Goal: Book appointment/travel/reservation

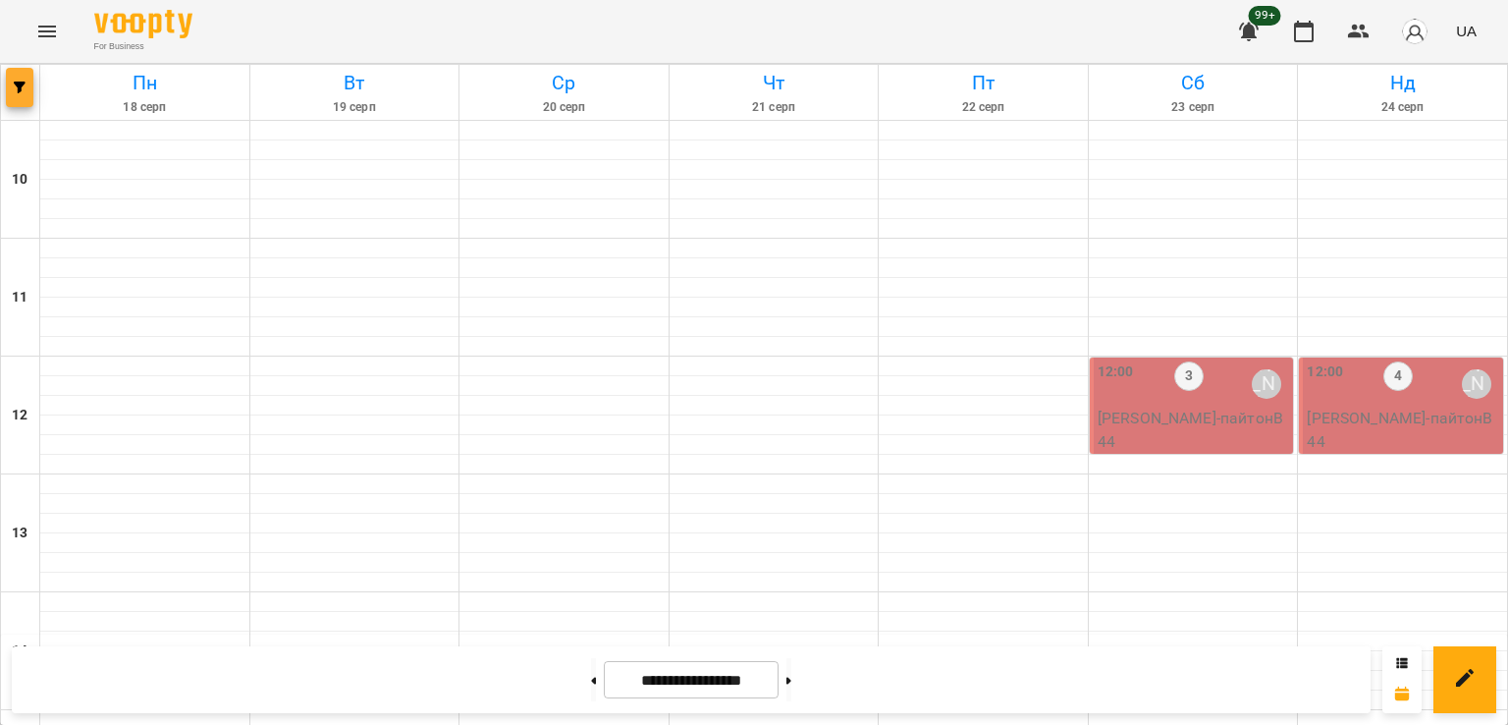
click at [21, 79] on button "button" at bounding box center [19, 87] width 27 height 39
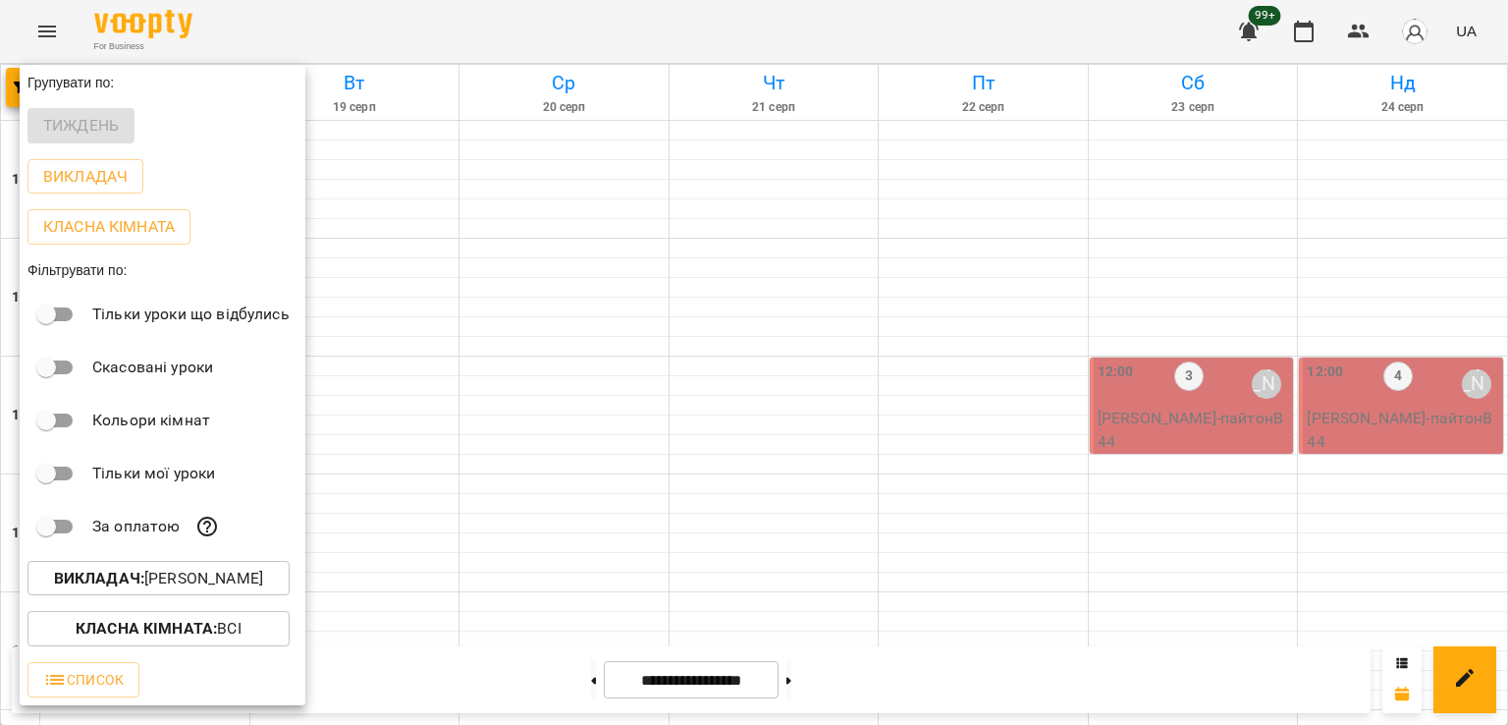
click at [247, 580] on p "Викладач : [PERSON_NAME]" at bounding box center [158, 579] width 209 height 24
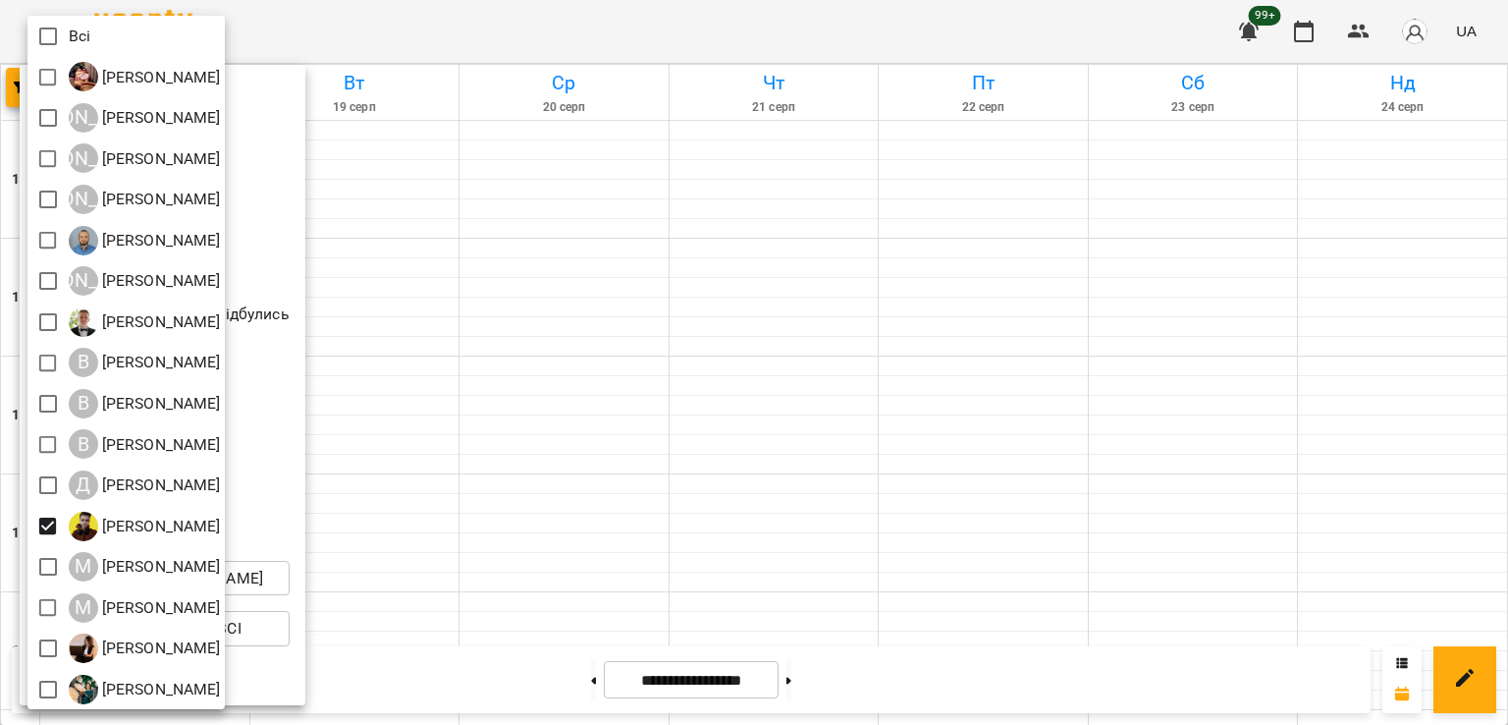
drag, startPoint x: 487, startPoint y: 335, endPoint x: 508, endPoint y: 380, distance: 49.6
click at [488, 336] on div at bounding box center [754, 362] width 1508 height 725
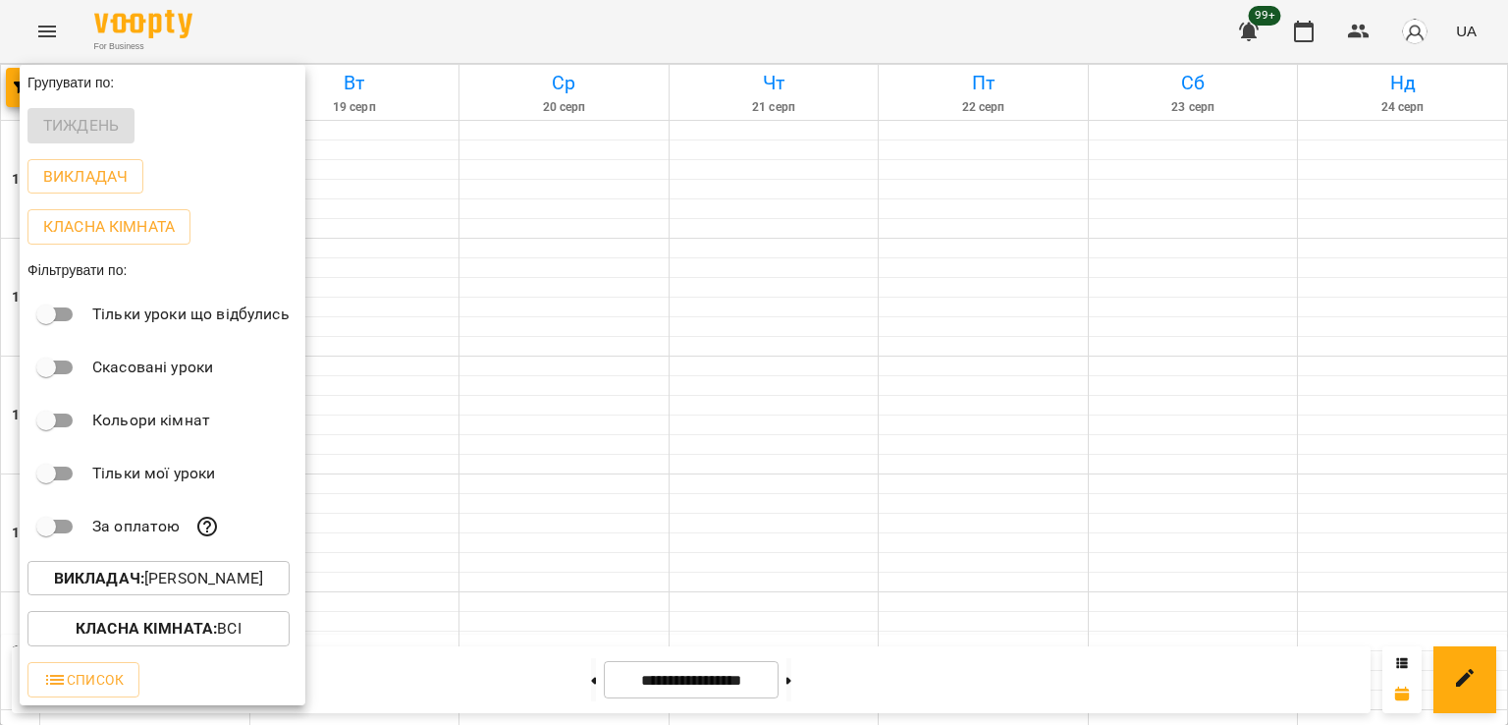
drag, startPoint x: 460, startPoint y: 470, endPoint x: 474, endPoint y: 467, distance: 15.0
click at [458, 472] on div at bounding box center [754, 362] width 1508 height 725
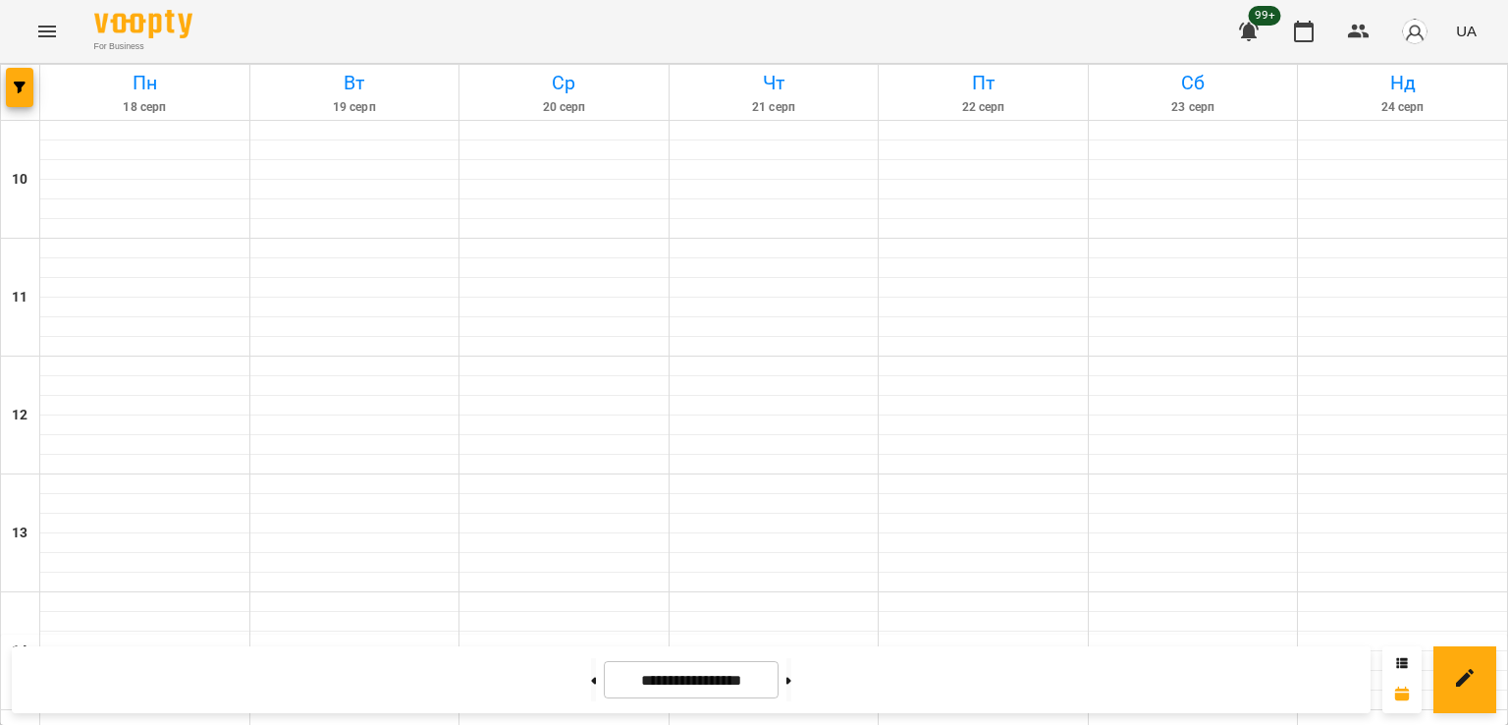
scroll to position [884, 0]
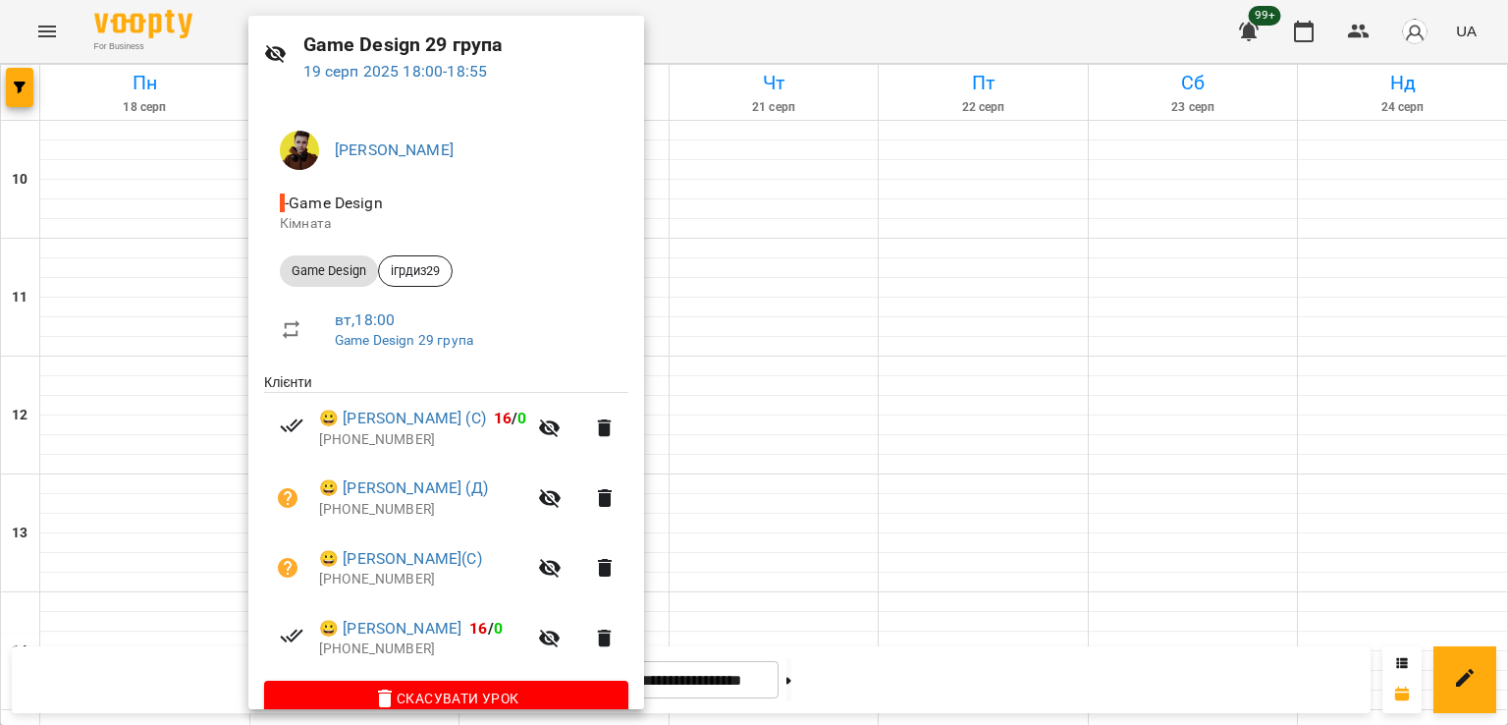
scroll to position [98, 0]
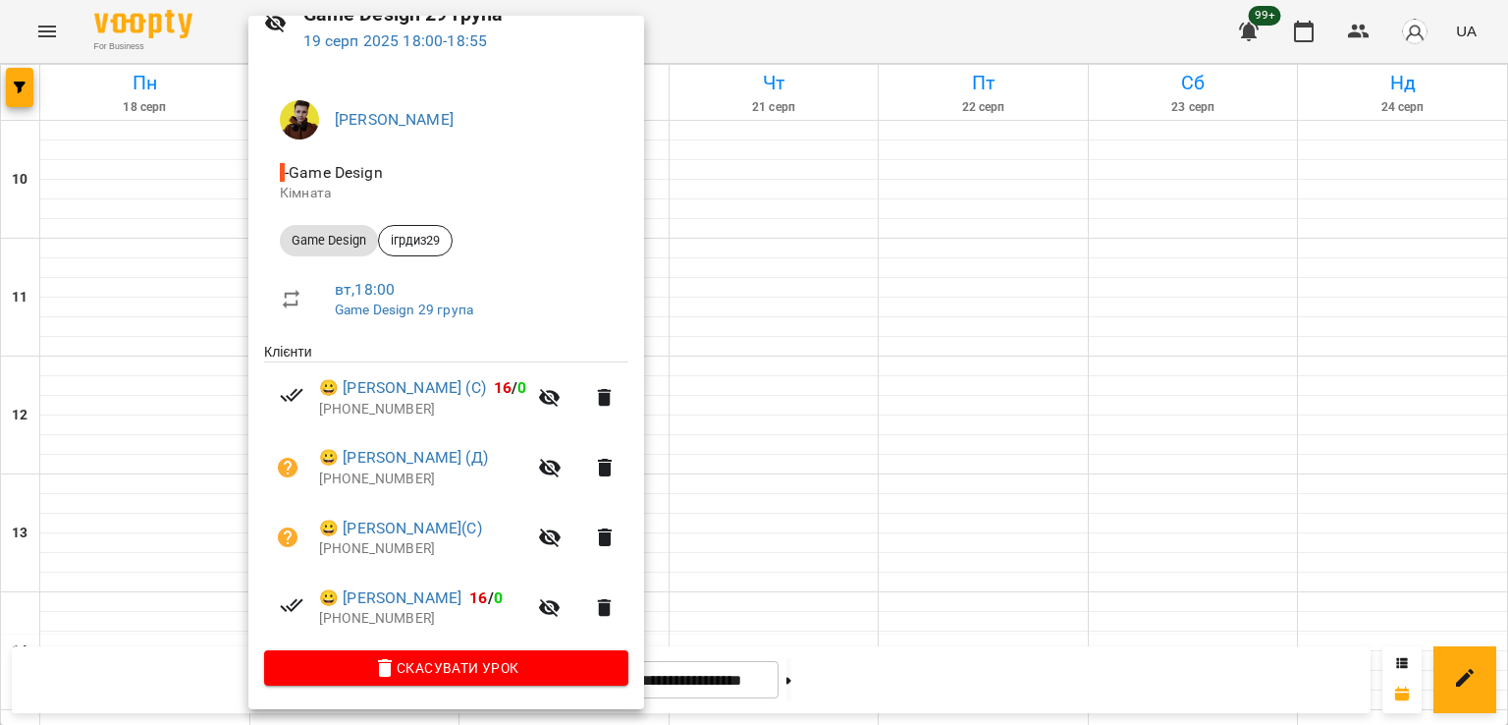
click at [784, 449] on div at bounding box center [754, 362] width 1508 height 725
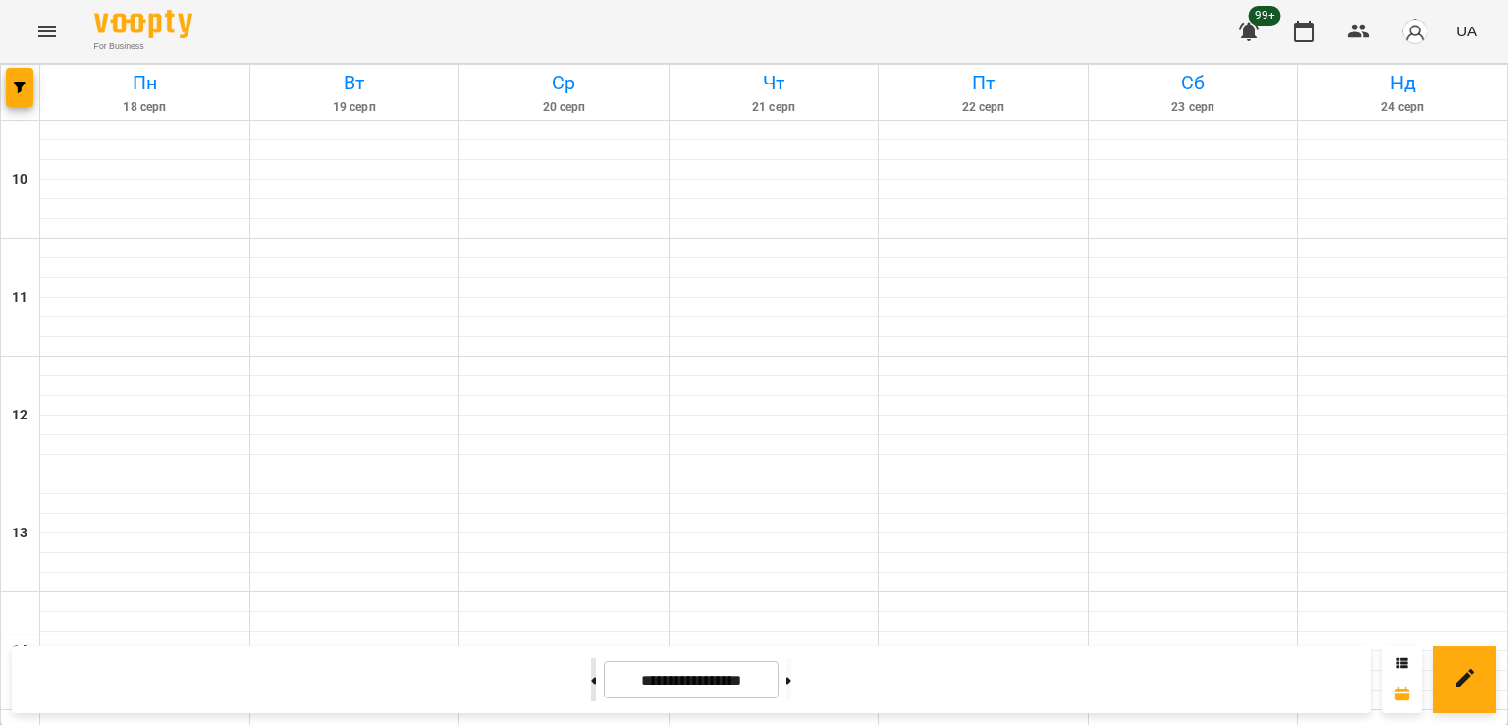
click at [592, 679] on icon at bounding box center [594, 679] width 5 height 7
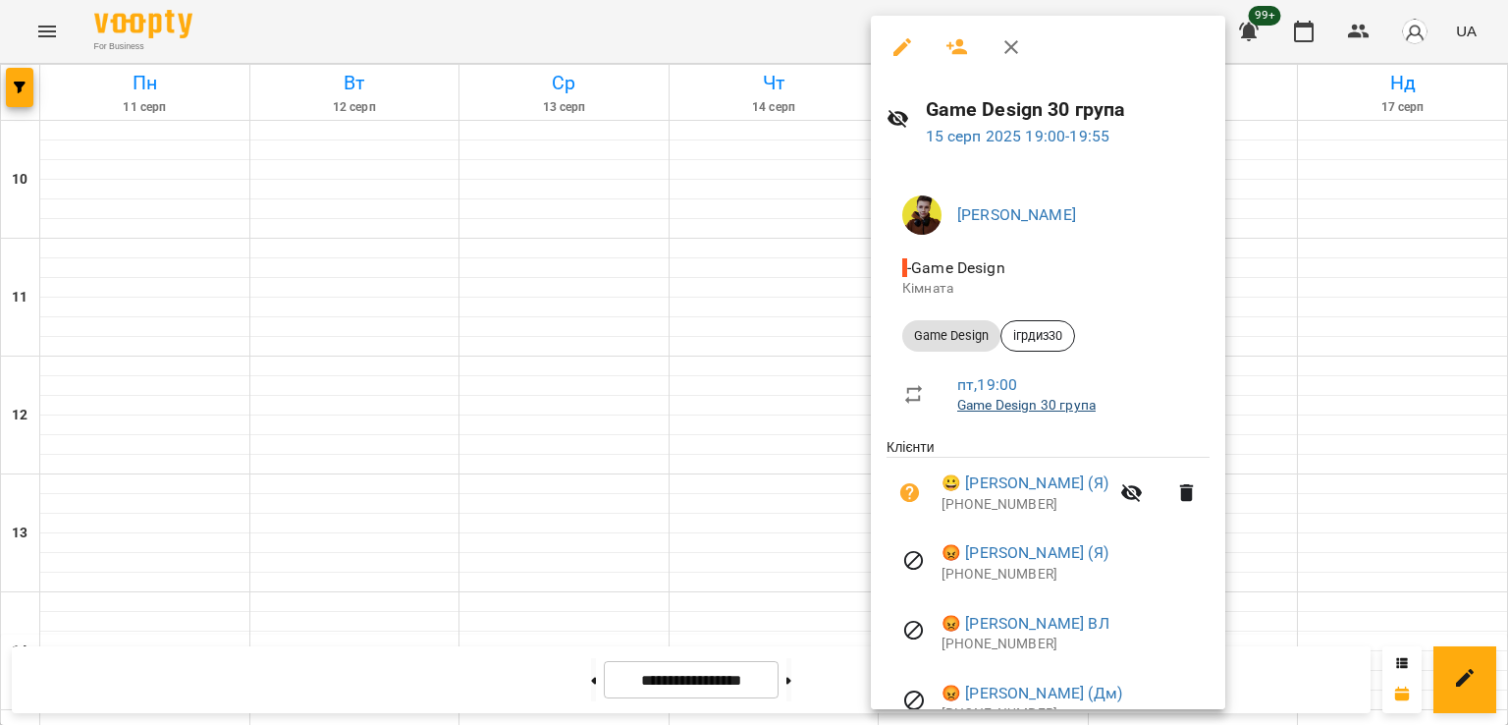
scroll to position [168, 0]
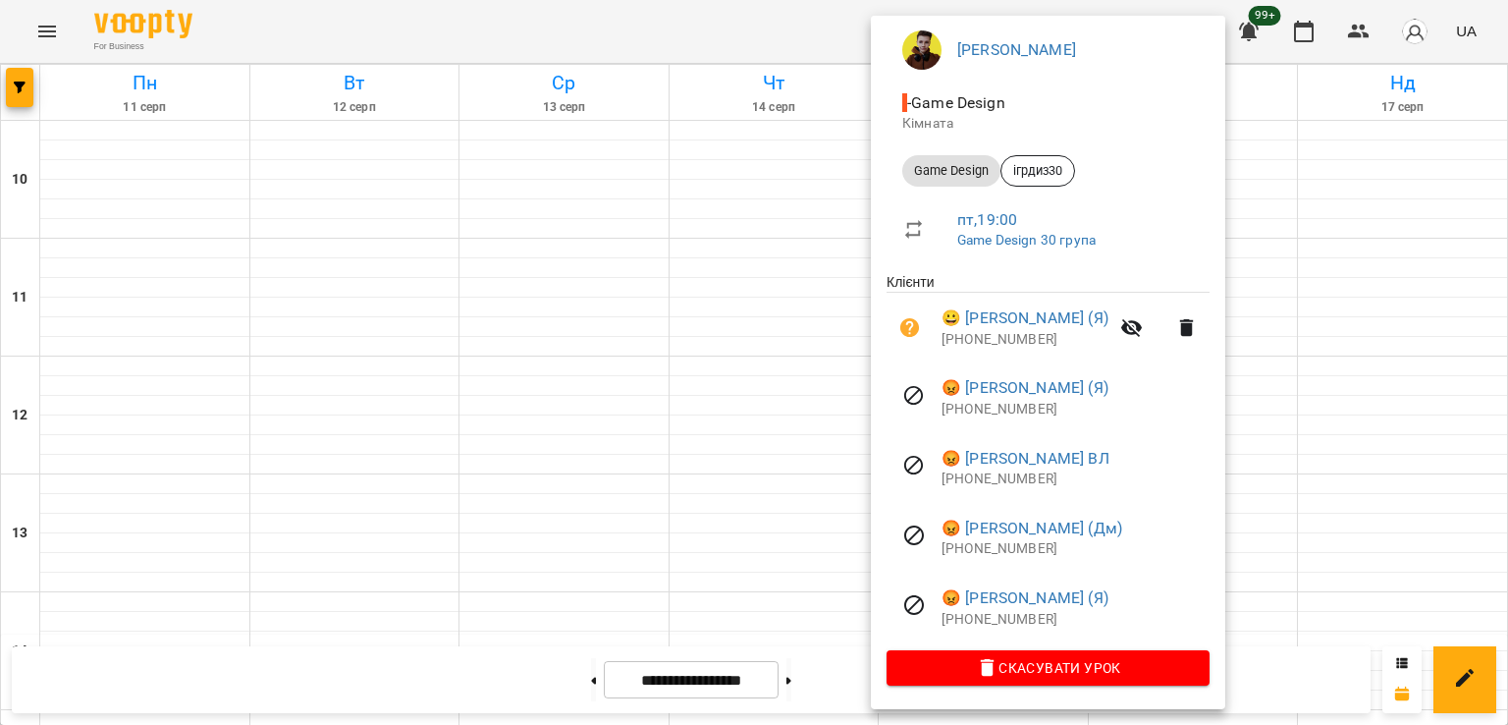
click at [729, 393] on div at bounding box center [754, 362] width 1508 height 725
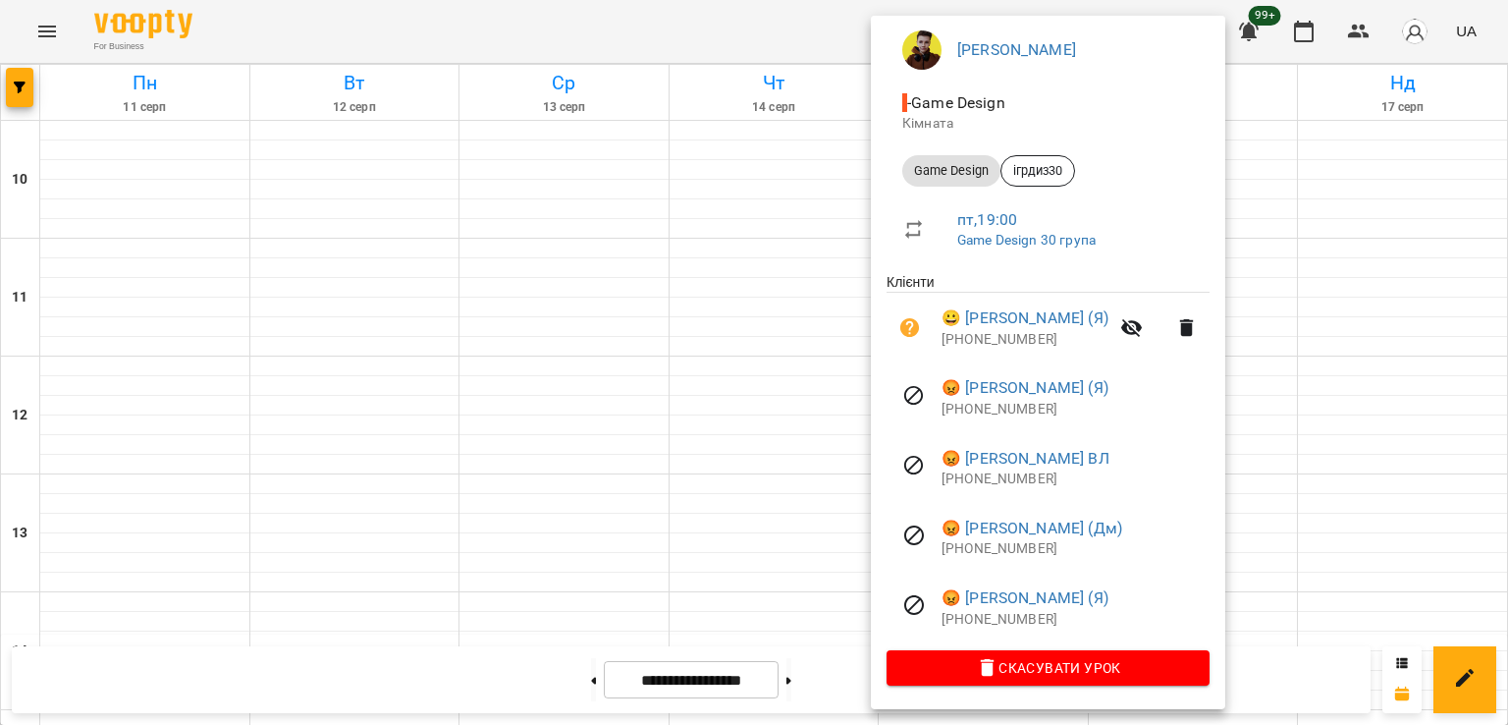
drag, startPoint x: 22, startPoint y: 81, endPoint x: 64, endPoint y: 125, distance: 60.4
click at [22, 83] on div at bounding box center [754, 362] width 1508 height 725
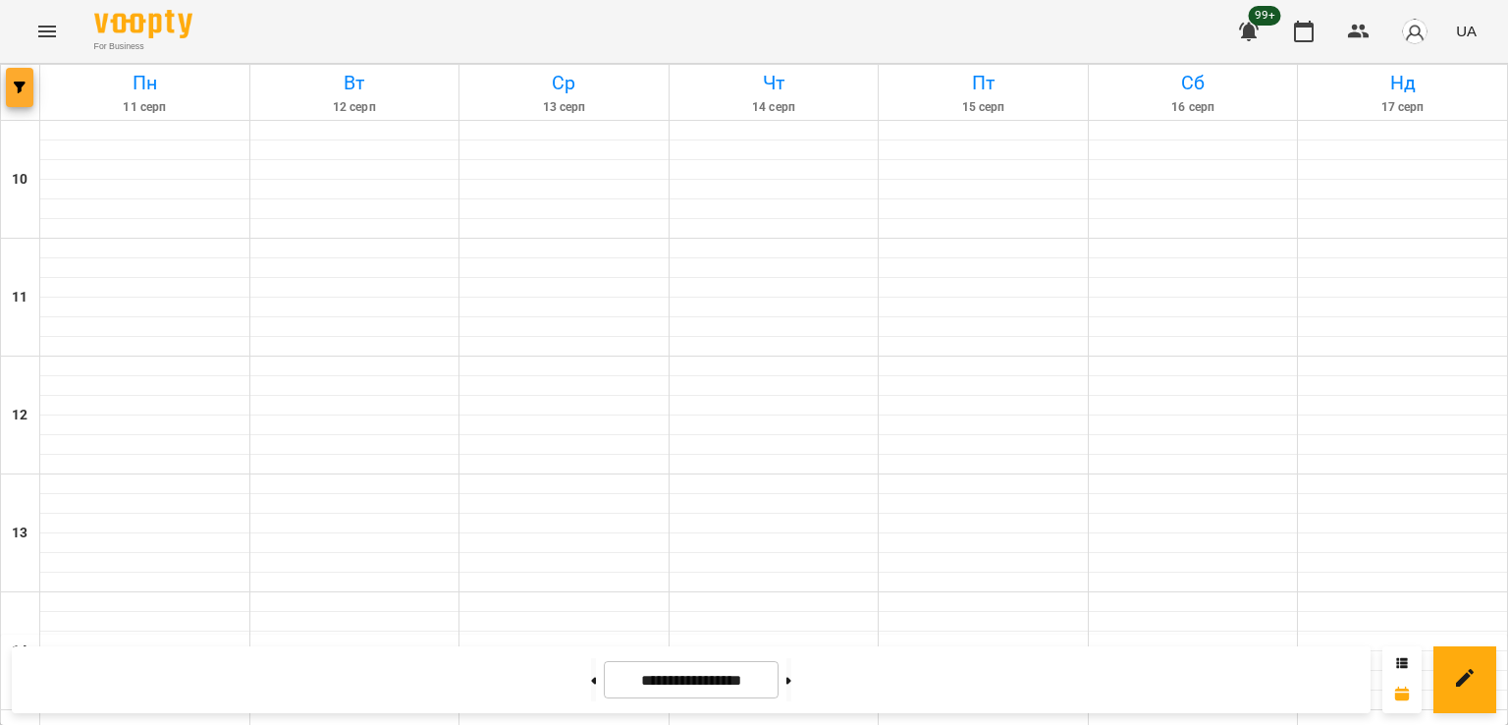
click at [16, 87] on icon "button" at bounding box center [20, 87] width 12 height 12
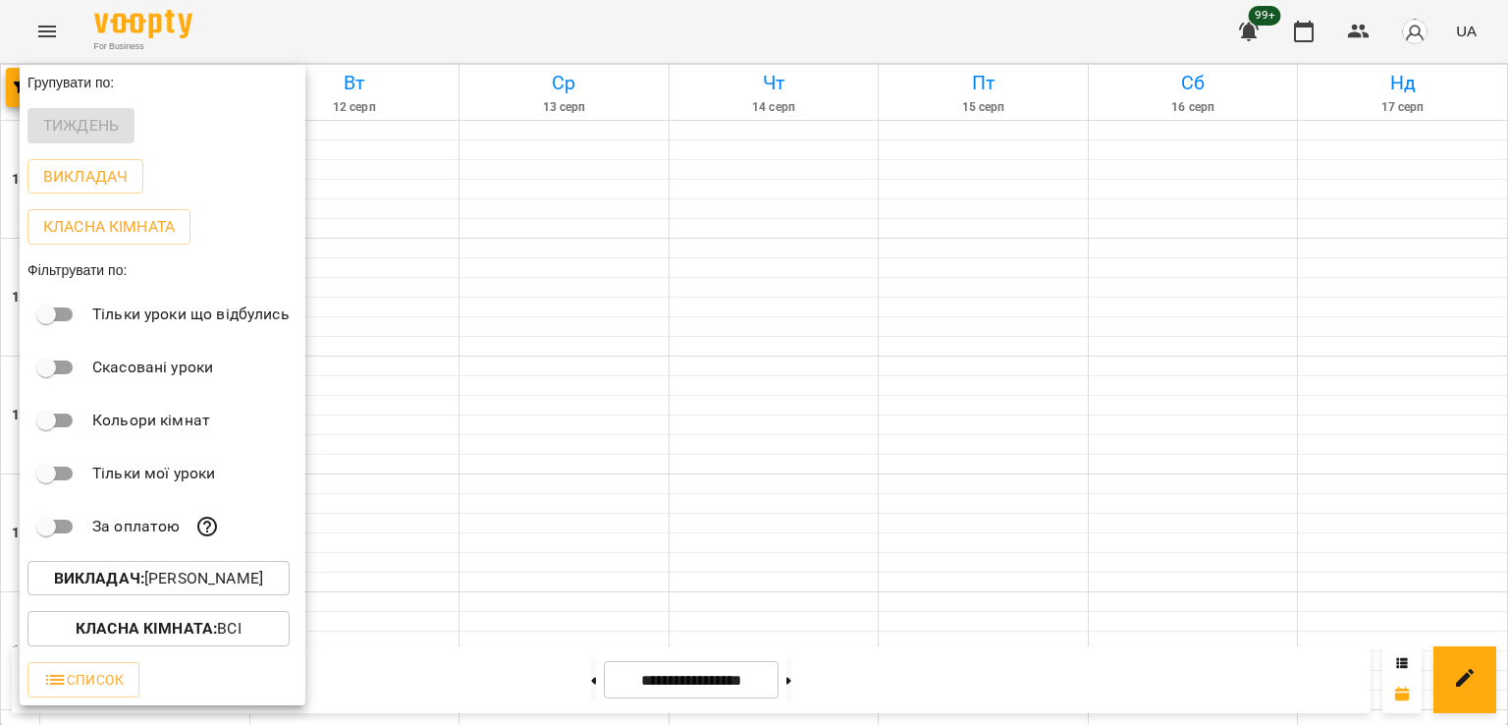
click at [258, 582] on p "Викладач : [PERSON_NAME]" at bounding box center [158, 579] width 209 height 24
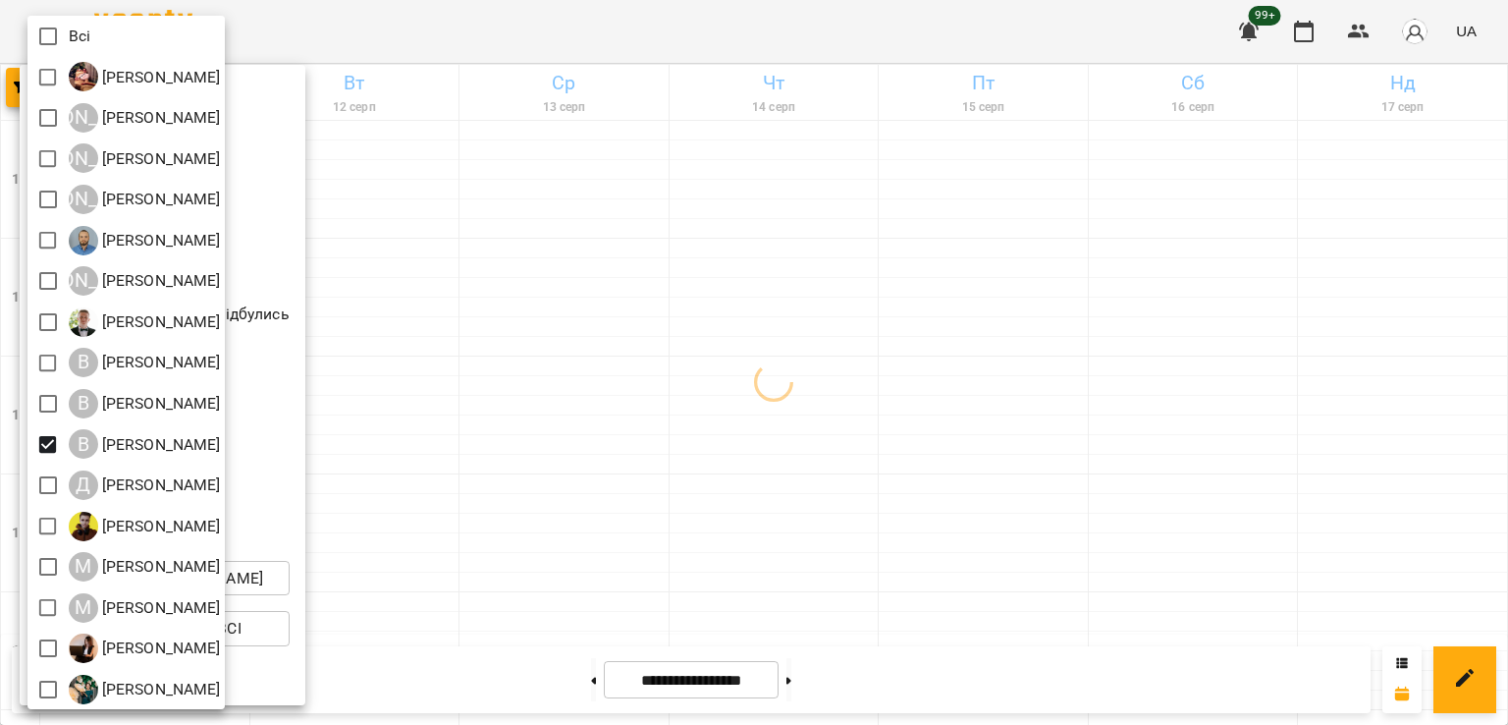
drag, startPoint x: 562, startPoint y: 413, endPoint x: 551, endPoint y: 414, distance: 10.8
click at [561, 413] on div at bounding box center [754, 362] width 1508 height 725
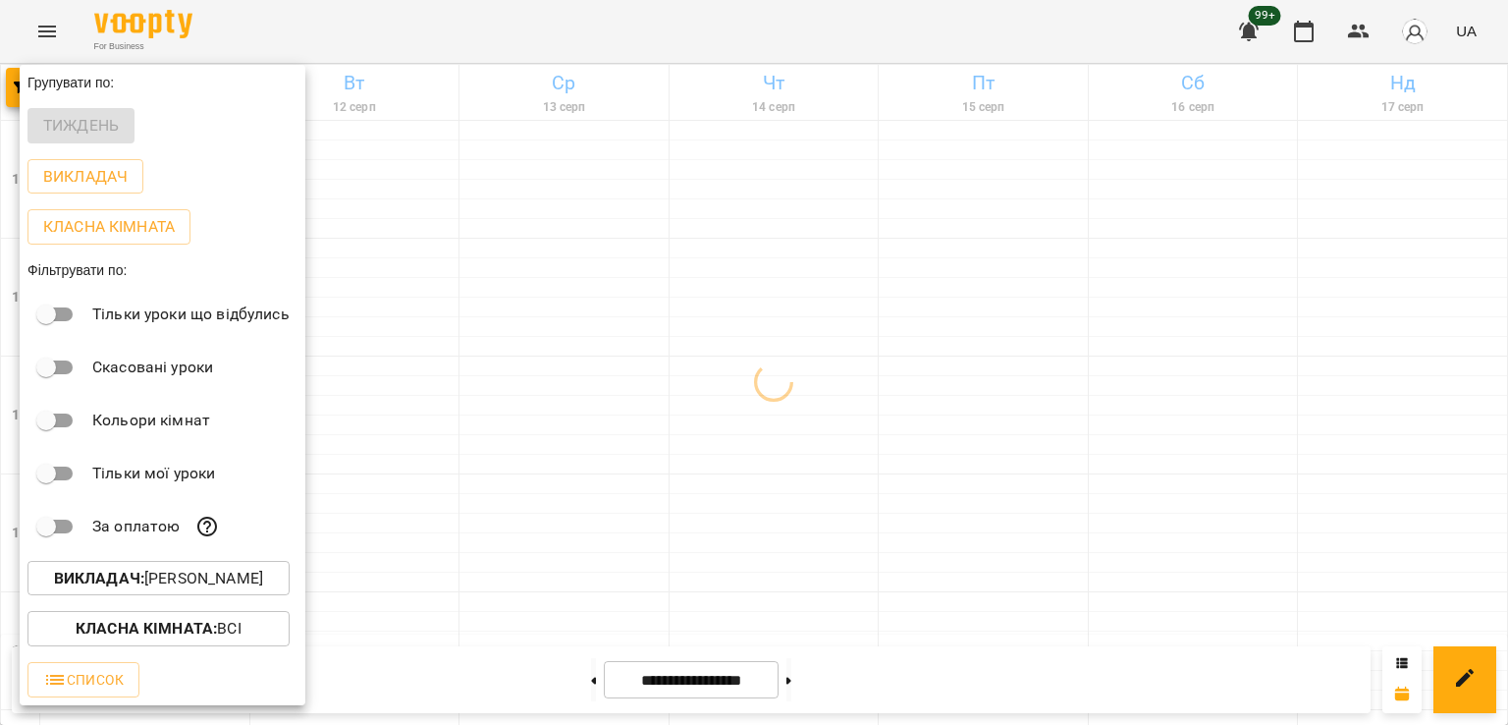
click at [561, 462] on div at bounding box center [754, 362] width 1508 height 725
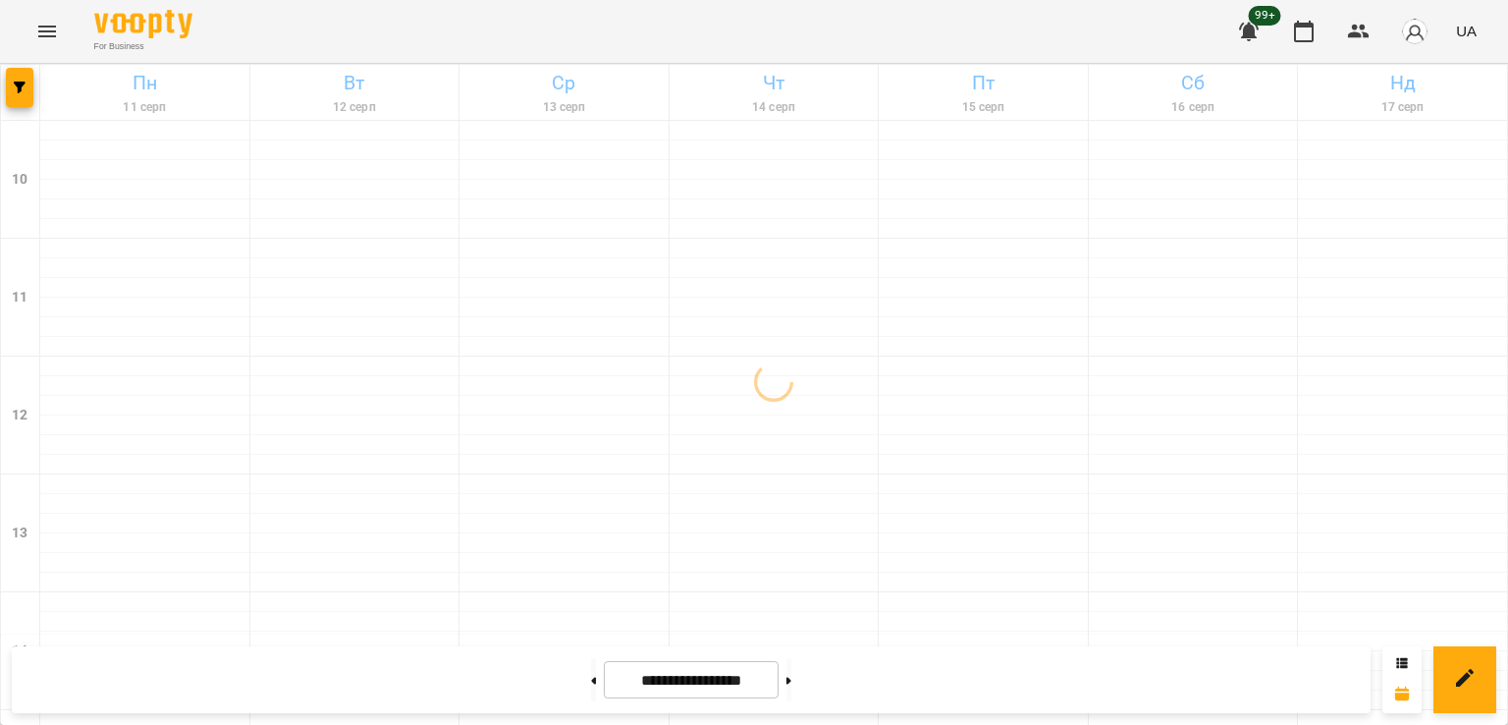
scroll to position [820, 0]
click at [791, 679] on button at bounding box center [788, 679] width 5 height 43
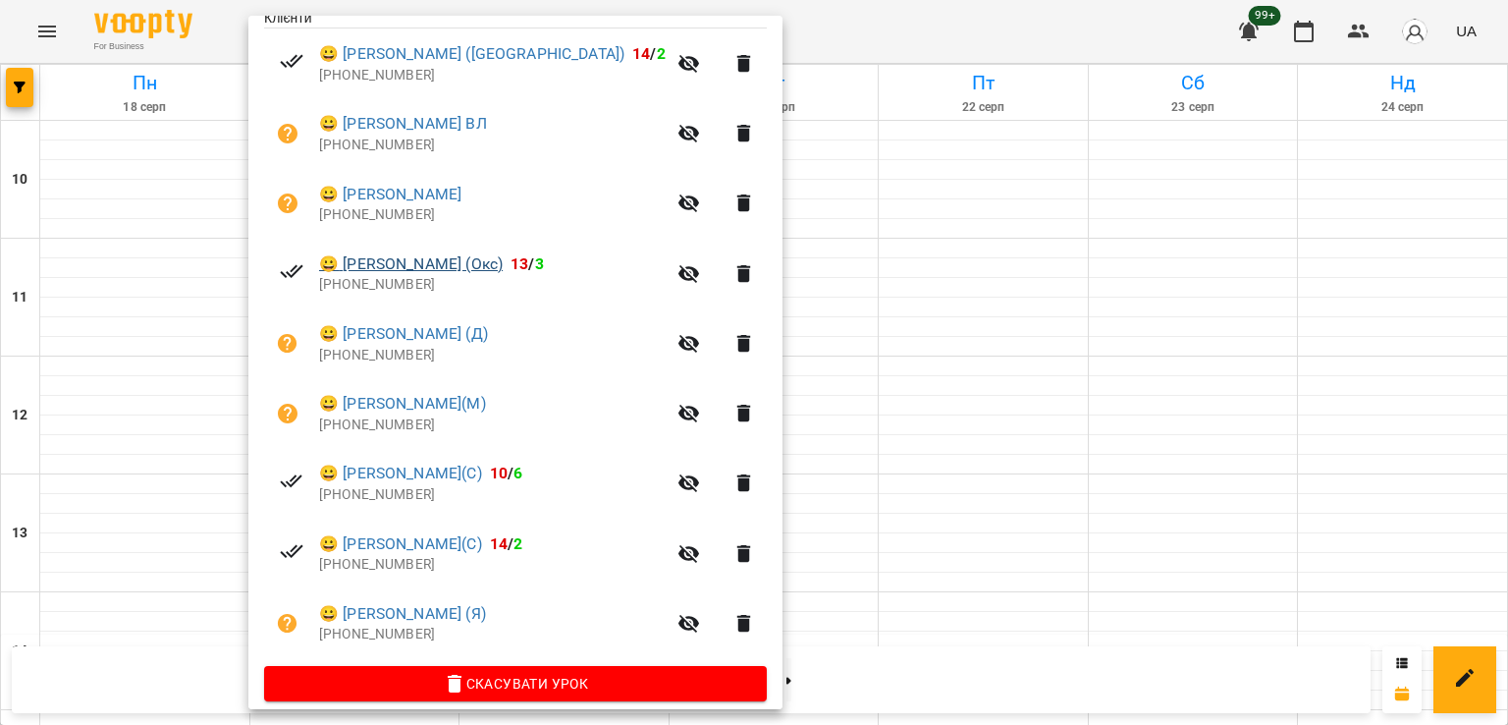
scroll to position [448, 0]
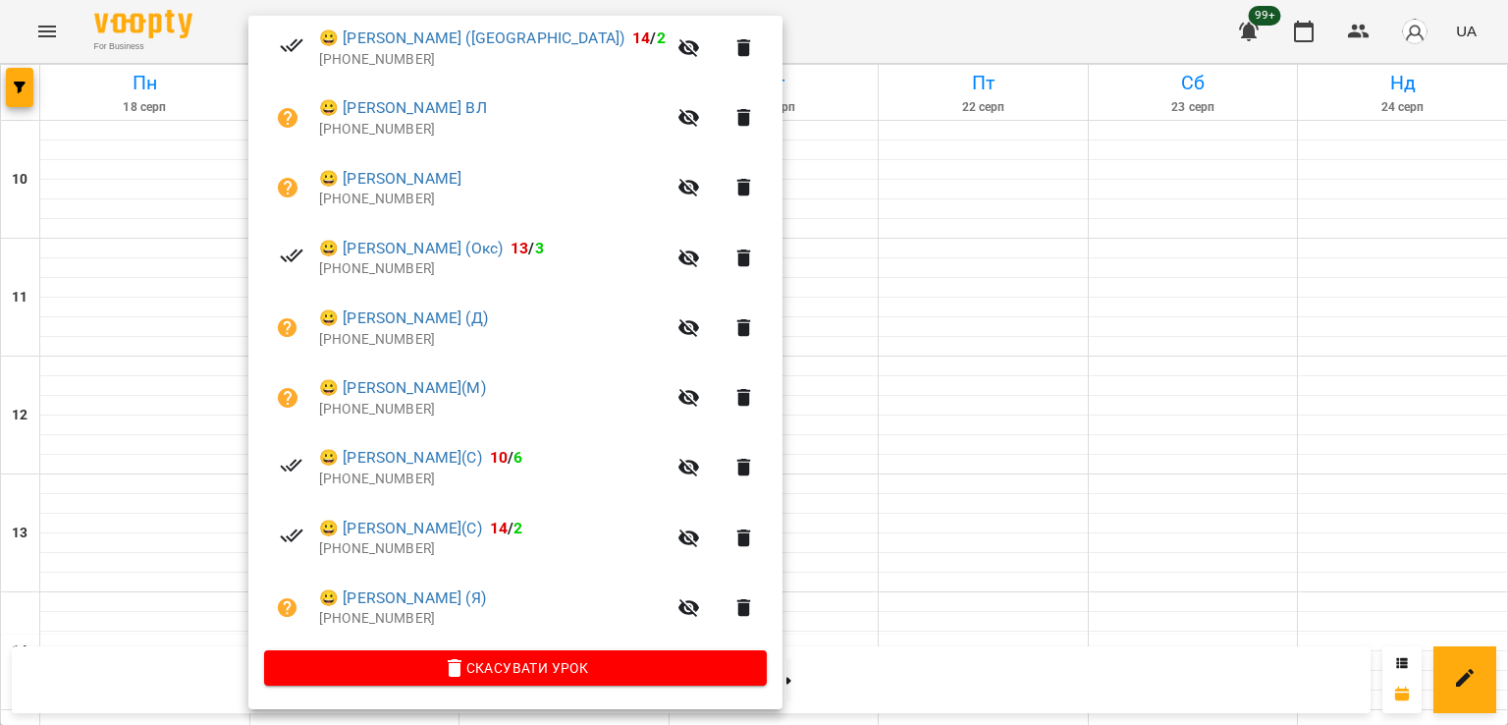
click at [794, 366] on div at bounding box center [754, 362] width 1508 height 725
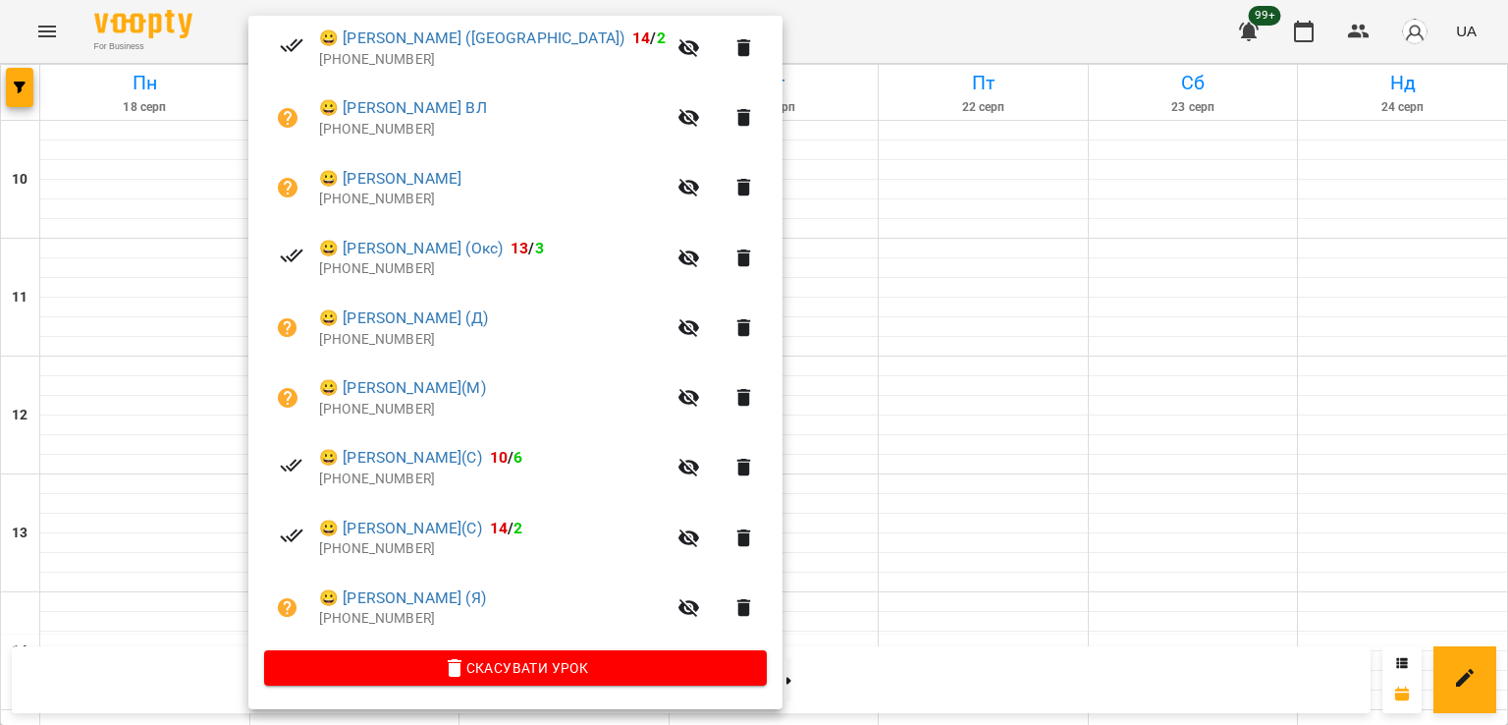
click at [825, 449] on div at bounding box center [754, 362] width 1508 height 725
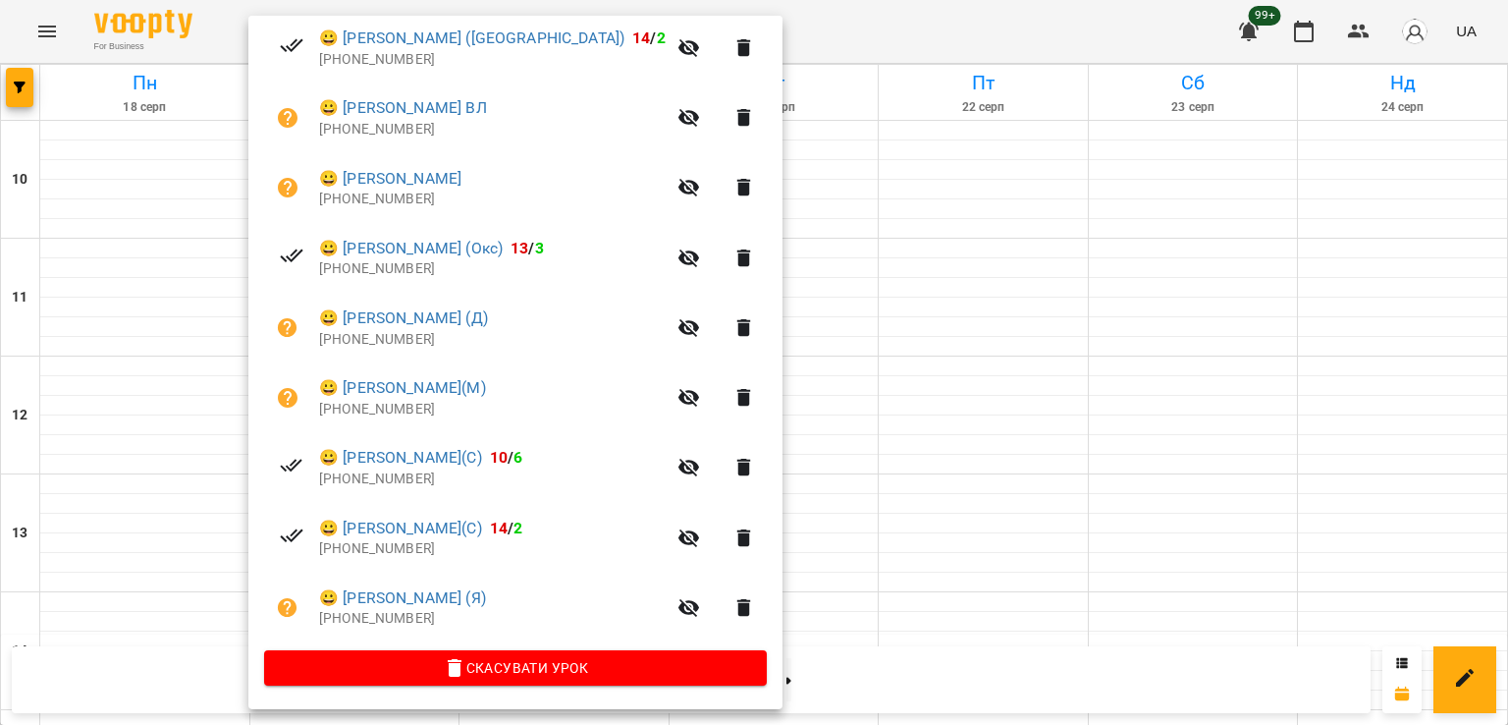
click at [152, 348] on div at bounding box center [754, 362] width 1508 height 725
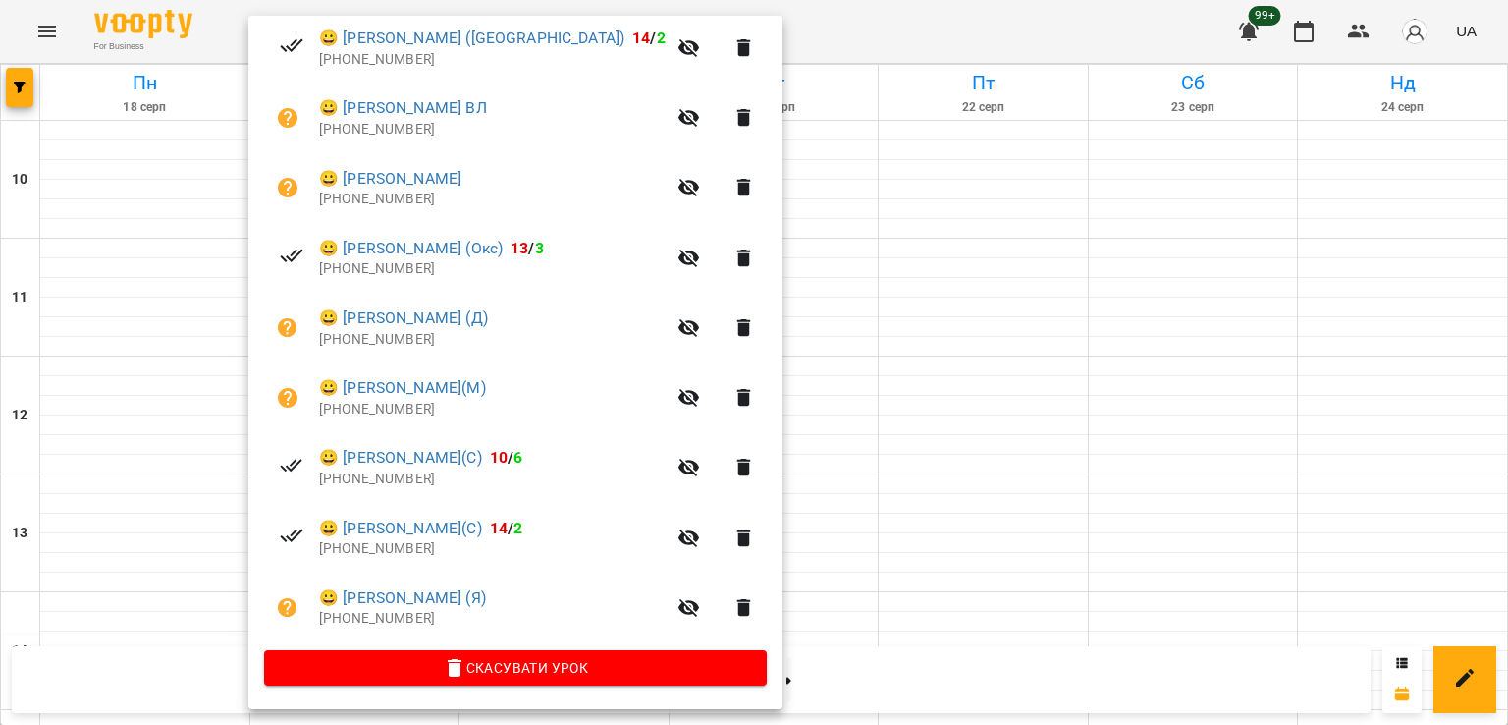
click at [817, 357] on div at bounding box center [754, 362] width 1508 height 725
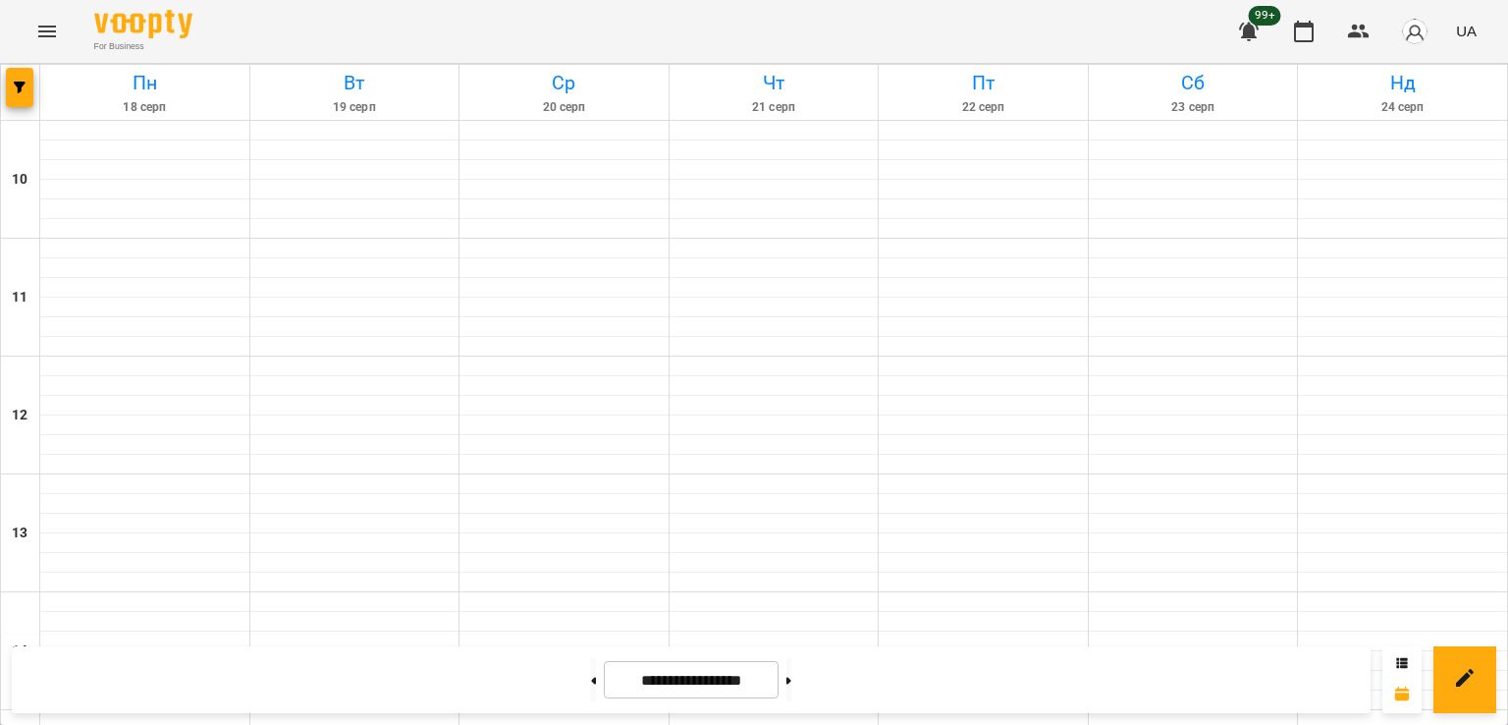
click at [12, 81] on span "button" at bounding box center [19, 87] width 27 height 12
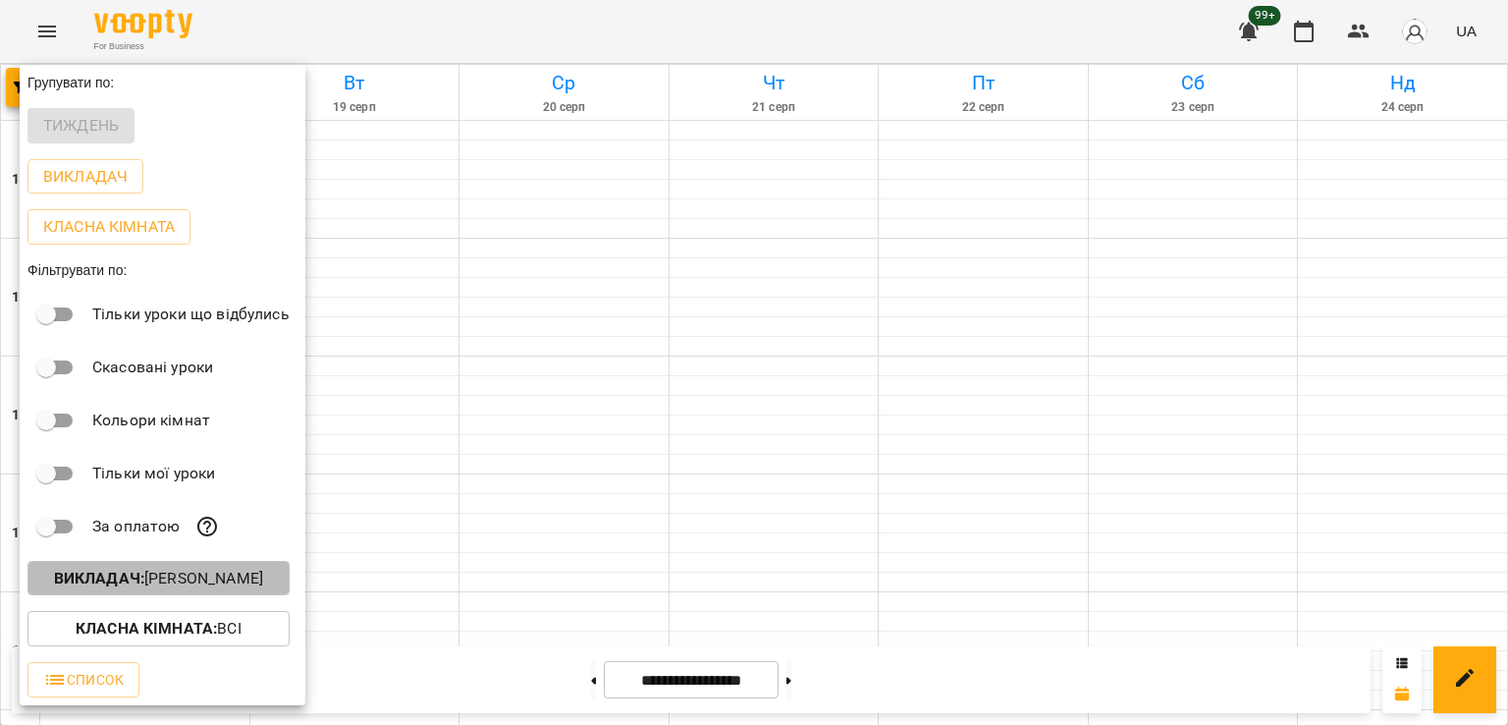
click at [212, 590] on p "Викладач : [PERSON_NAME]" at bounding box center [158, 579] width 209 height 24
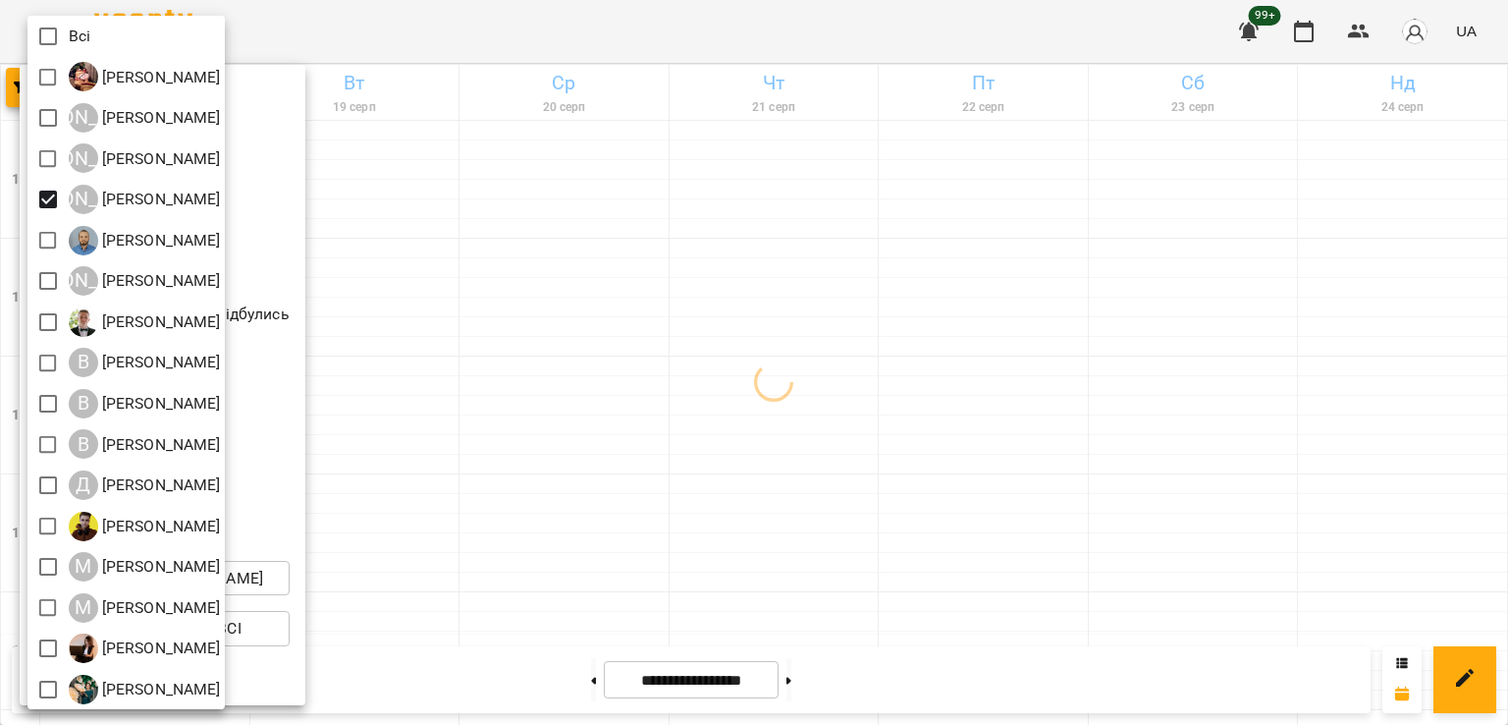
click at [691, 361] on div at bounding box center [754, 362] width 1508 height 725
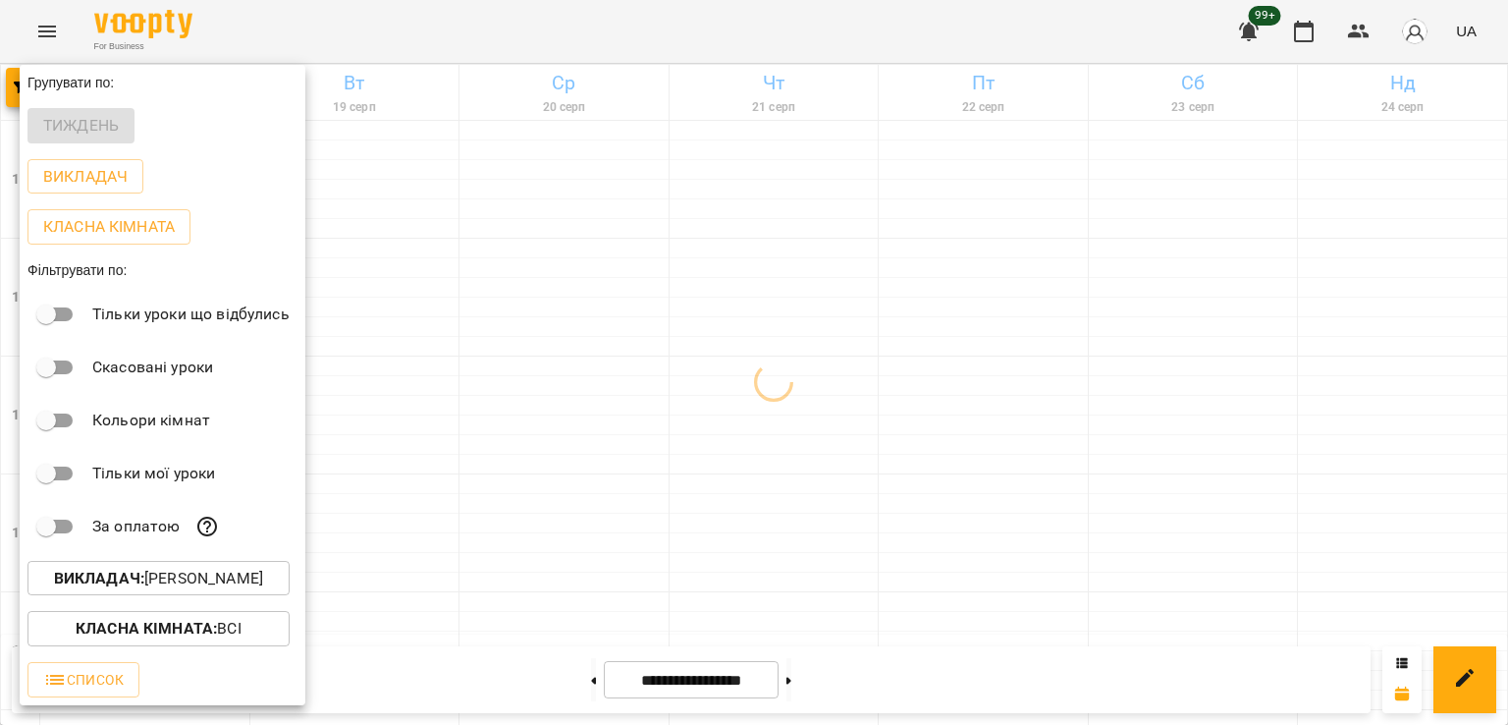
click at [586, 264] on div at bounding box center [754, 362] width 1508 height 725
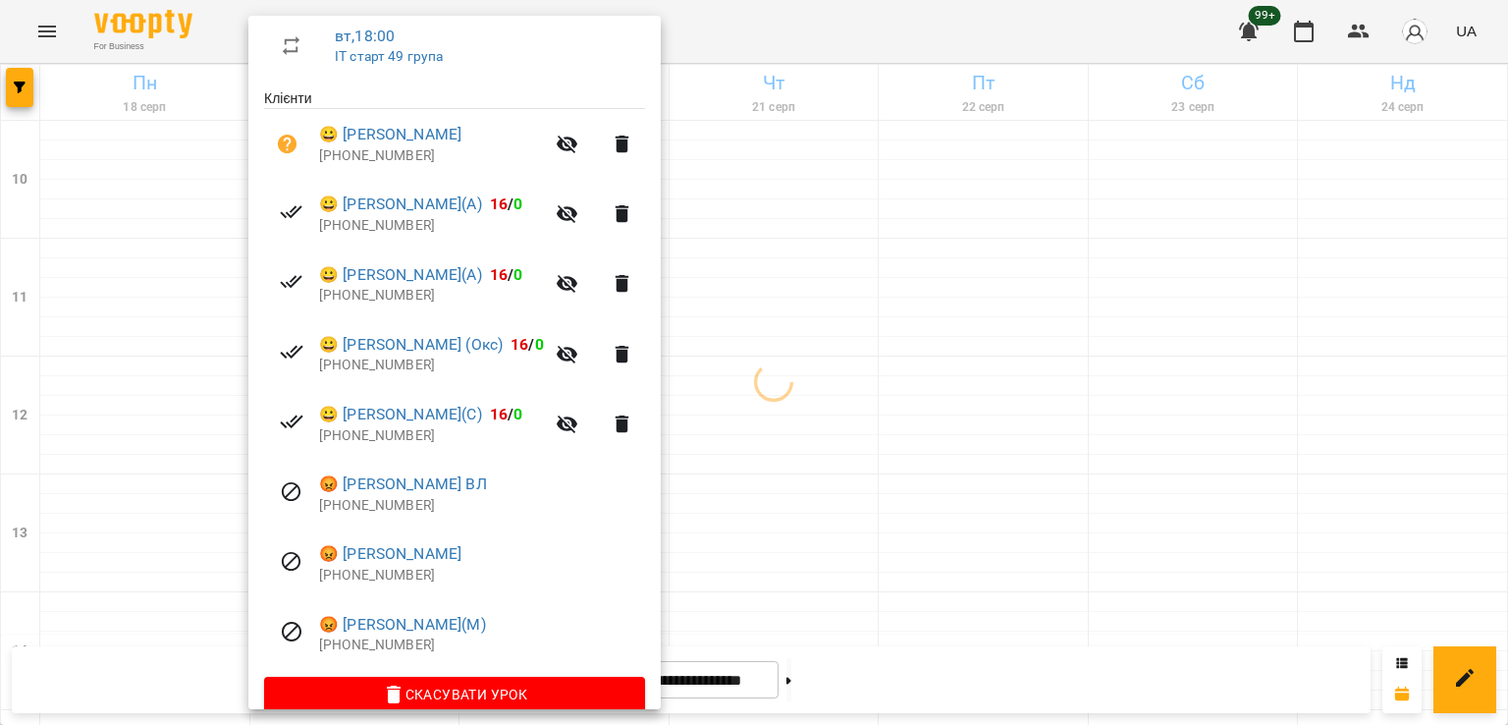
scroll to position [377, 0]
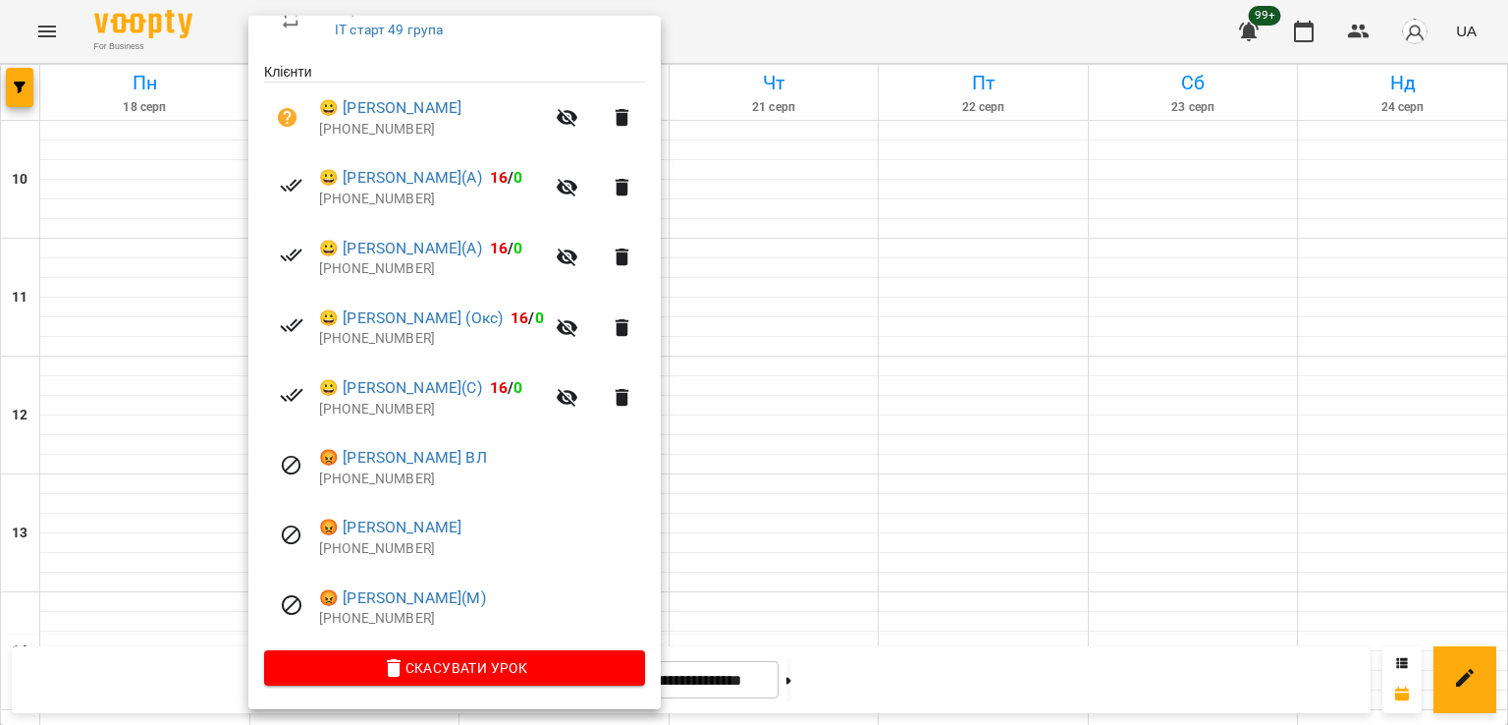
drag, startPoint x: 856, startPoint y: 411, endPoint x: 750, endPoint y: 402, distance: 106.5
click at [855, 411] on div at bounding box center [754, 362] width 1508 height 725
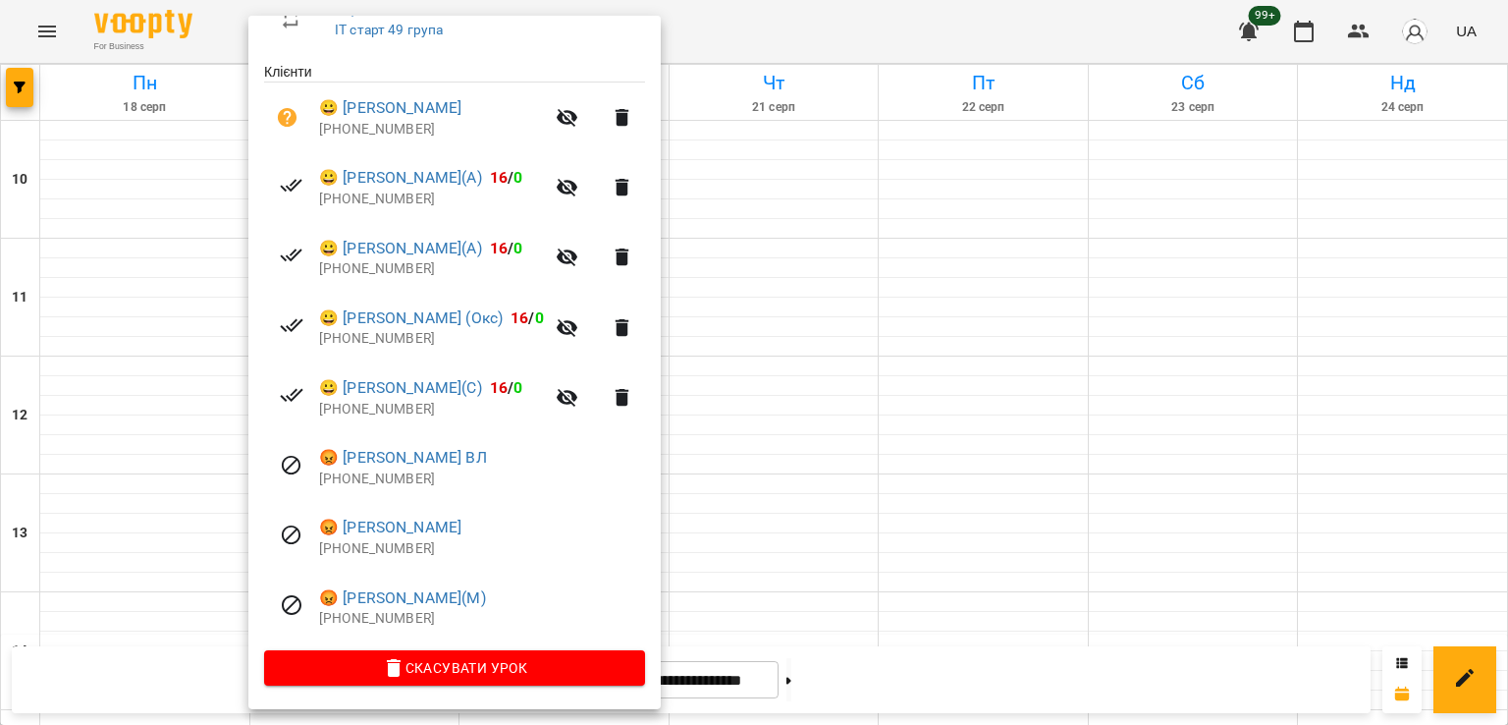
click at [807, 449] on div at bounding box center [754, 362] width 1508 height 725
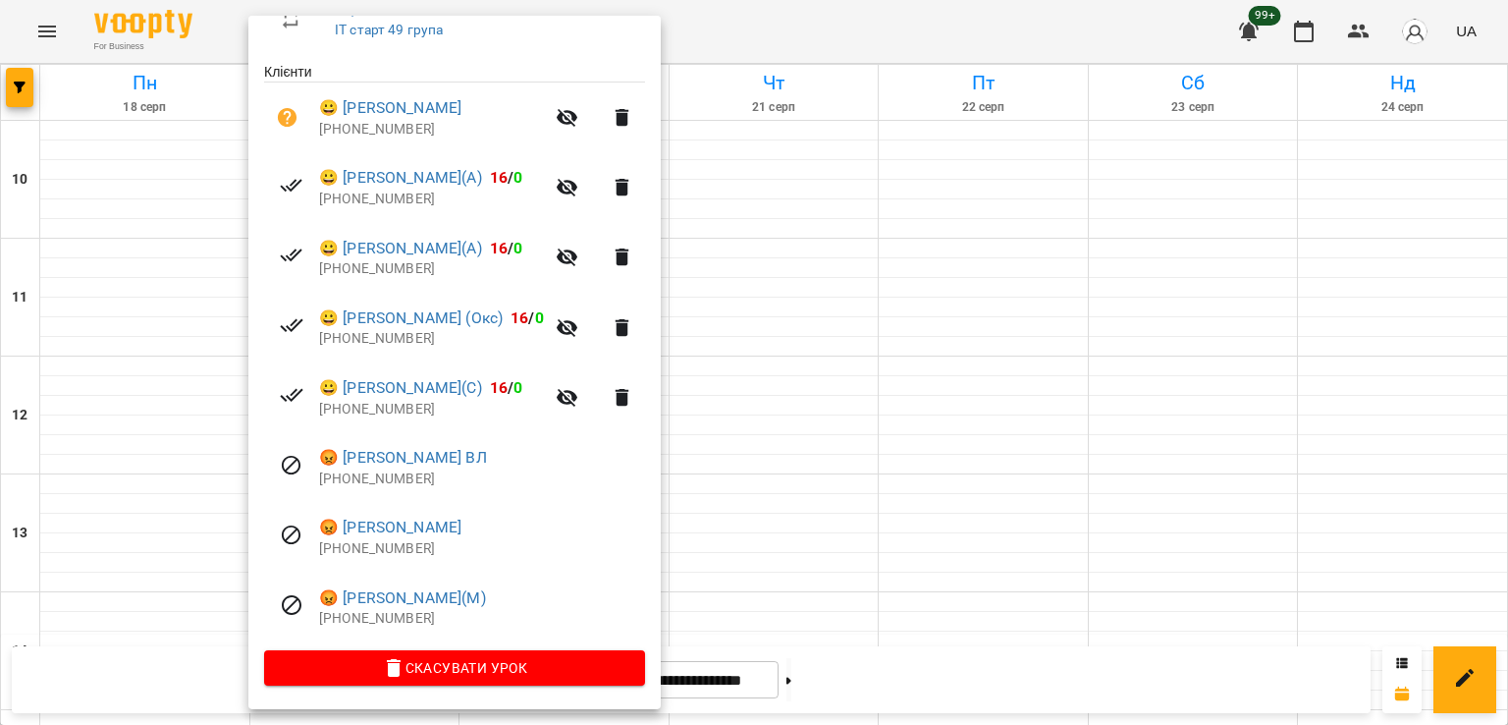
click at [766, 439] on div at bounding box center [754, 362] width 1508 height 725
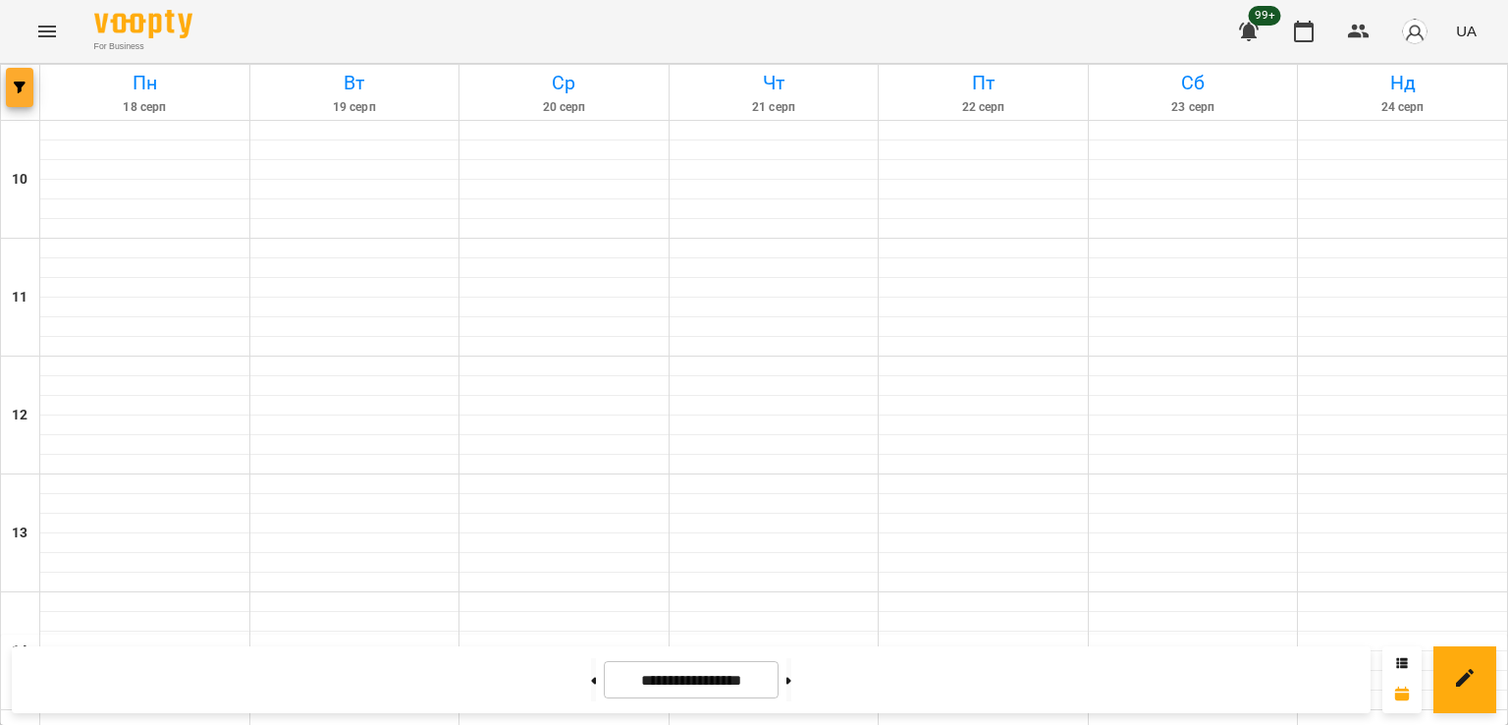
click at [22, 88] on icon "button" at bounding box center [20, 87] width 12 height 12
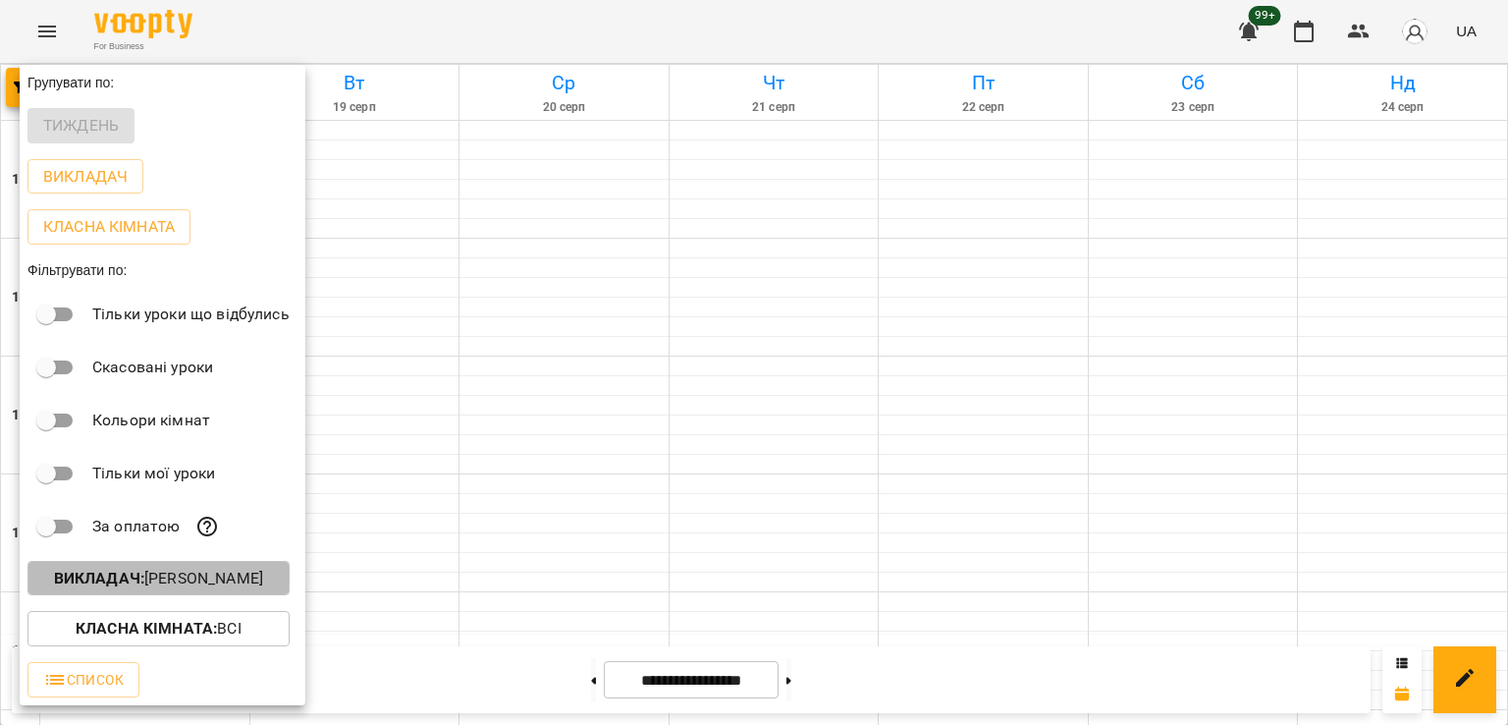
click at [195, 584] on p "Викладач : [PERSON_NAME]" at bounding box center [158, 579] width 209 height 24
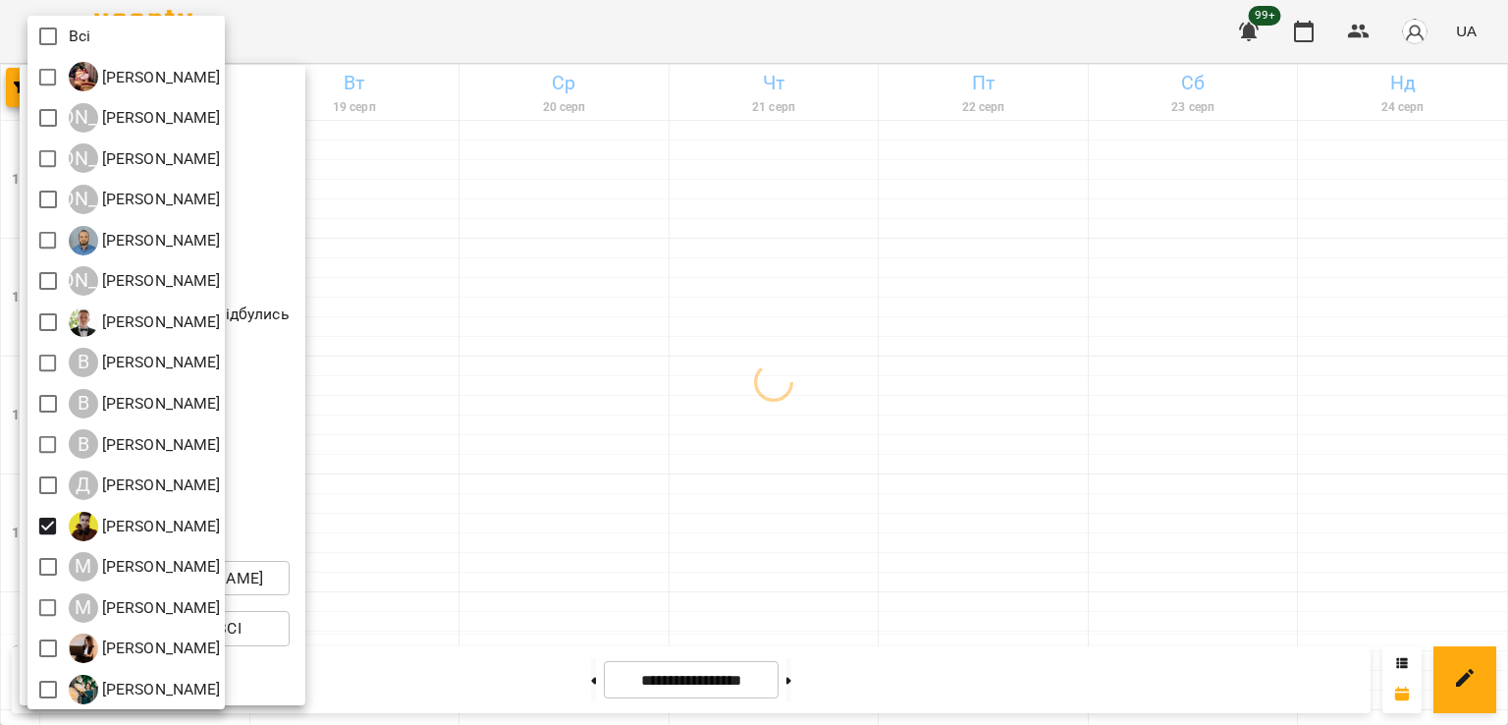
click at [757, 453] on div at bounding box center [754, 362] width 1508 height 725
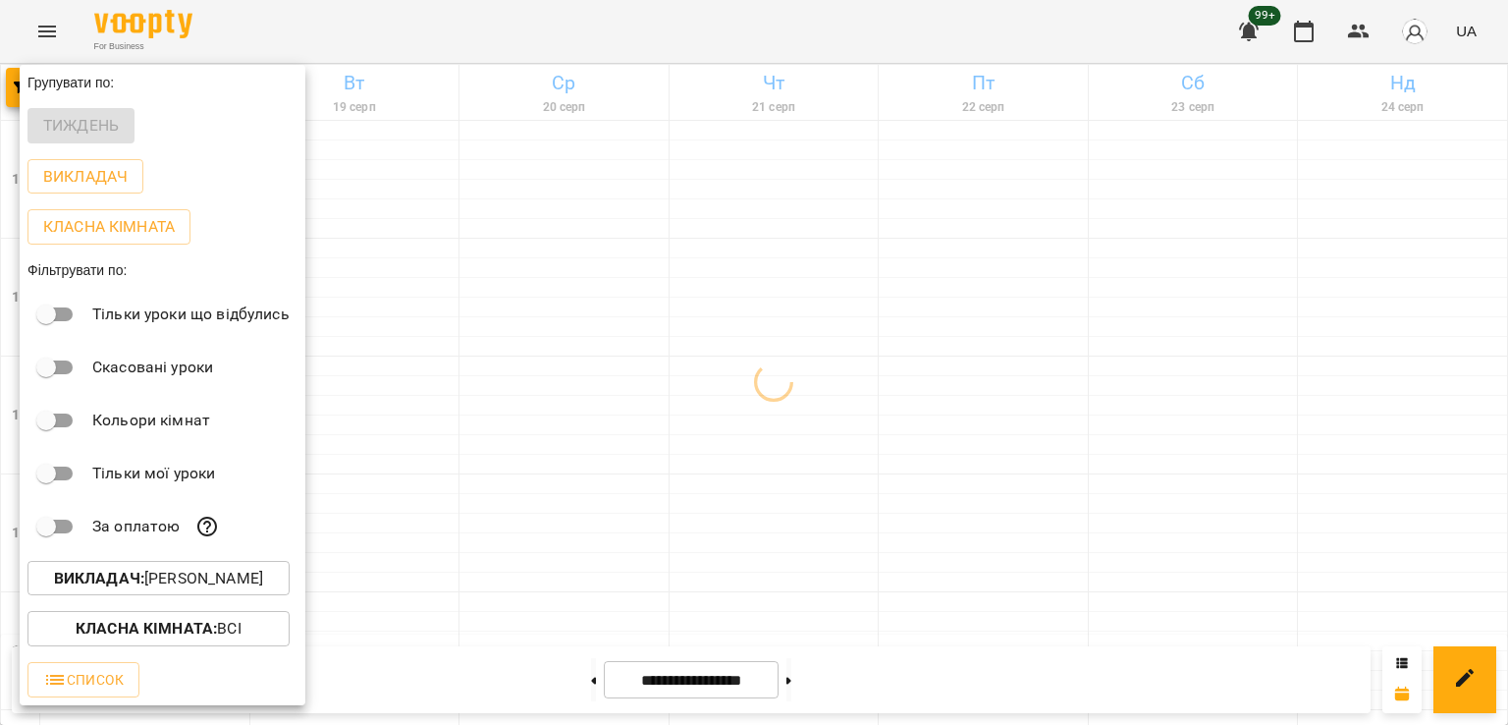
click at [773, 397] on div at bounding box center [754, 362] width 1508 height 725
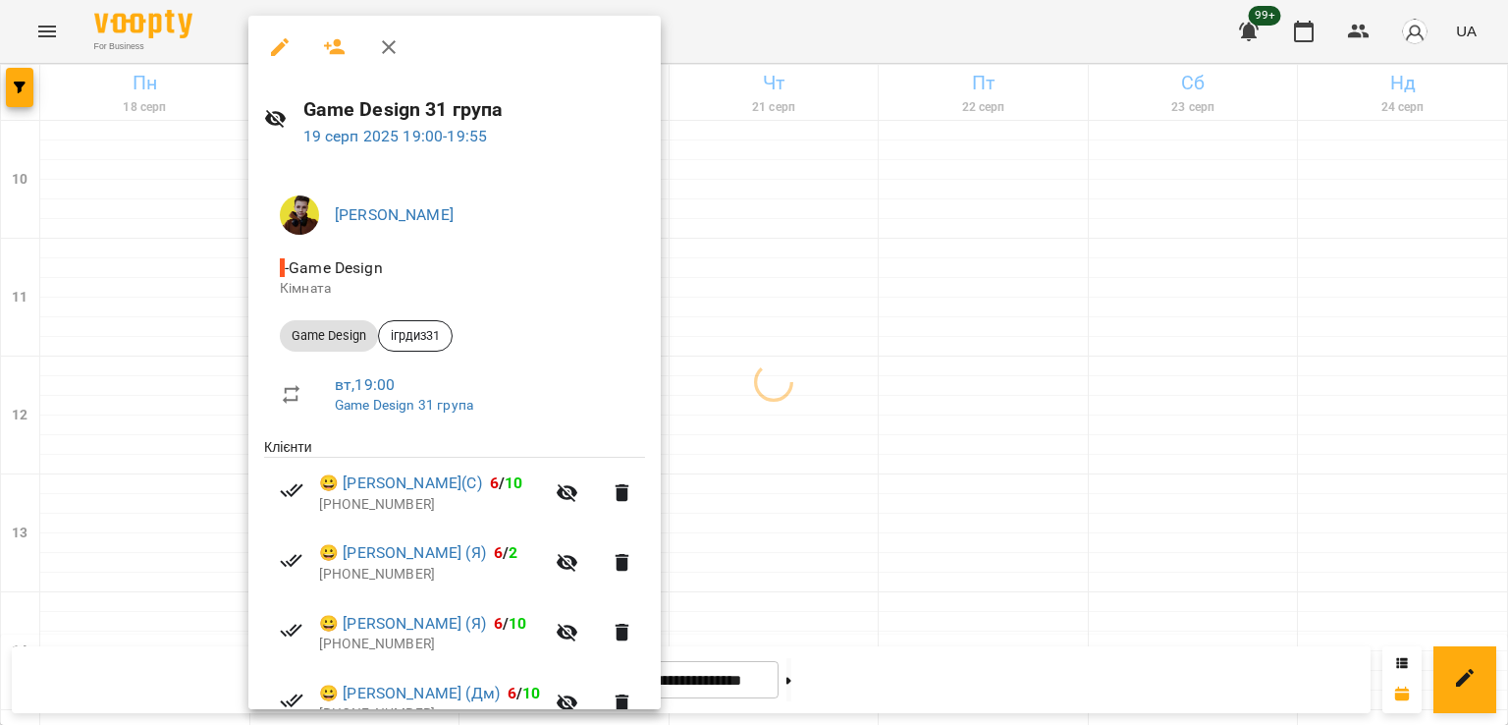
drag, startPoint x: 809, startPoint y: 422, endPoint x: 794, endPoint y: 425, distance: 15.0
click at [806, 422] on div at bounding box center [754, 362] width 1508 height 725
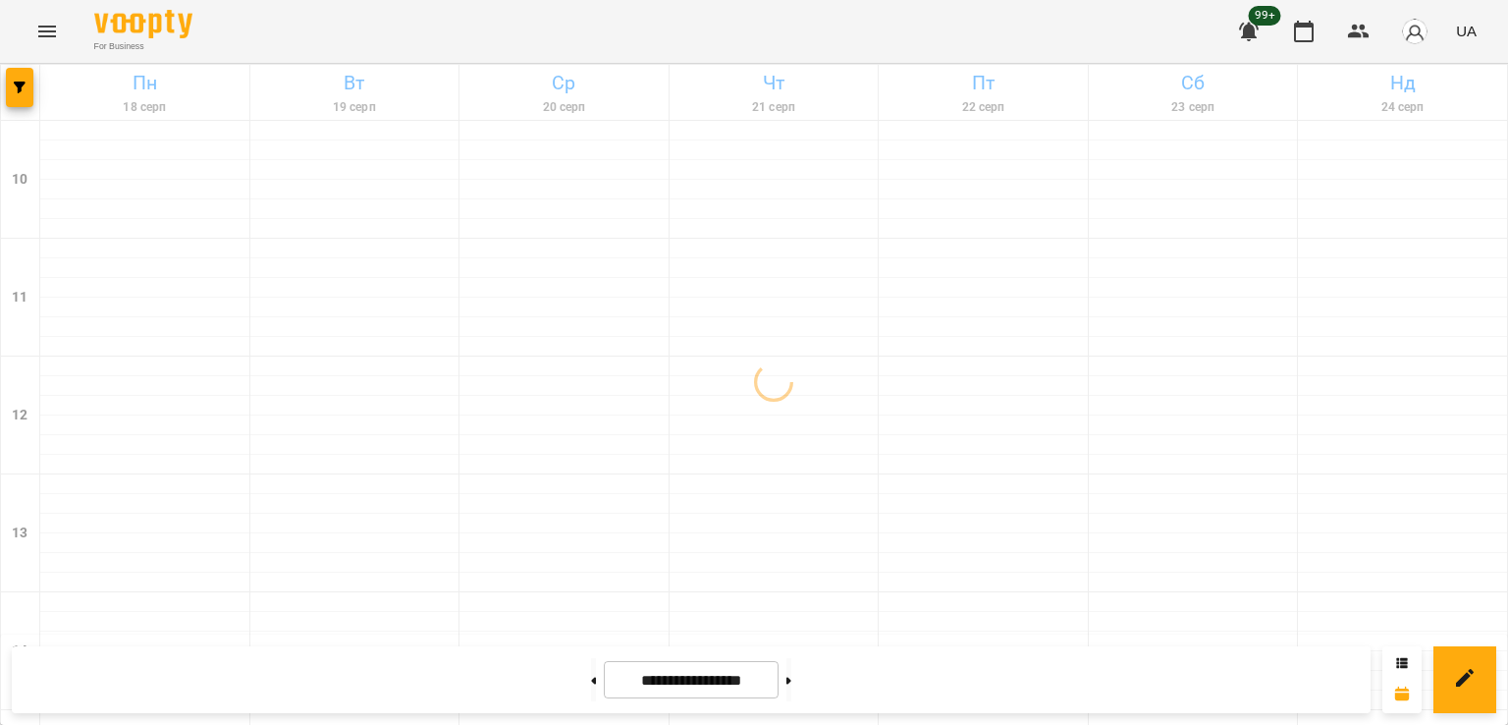
scroll to position [918, 0]
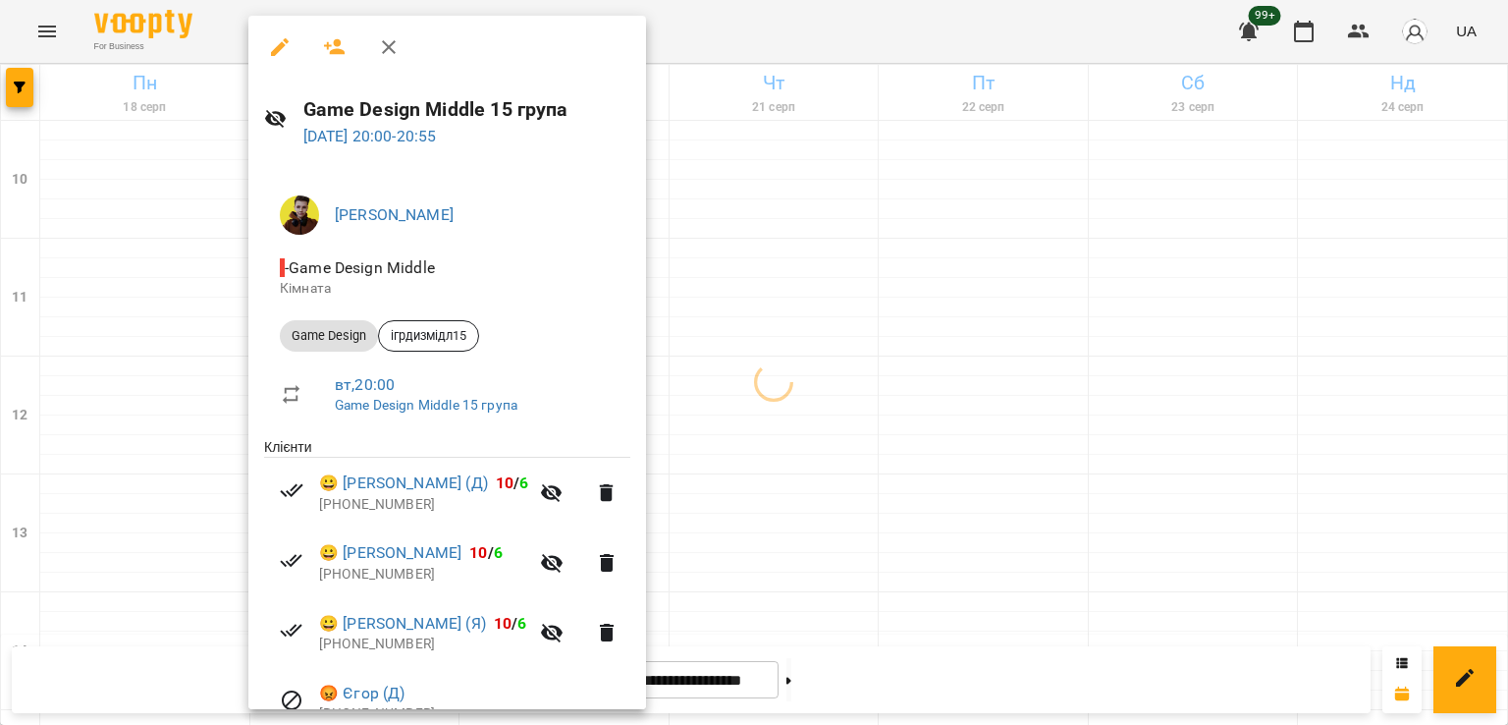
click at [779, 363] on div at bounding box center [754, 362] width 1508 height 725
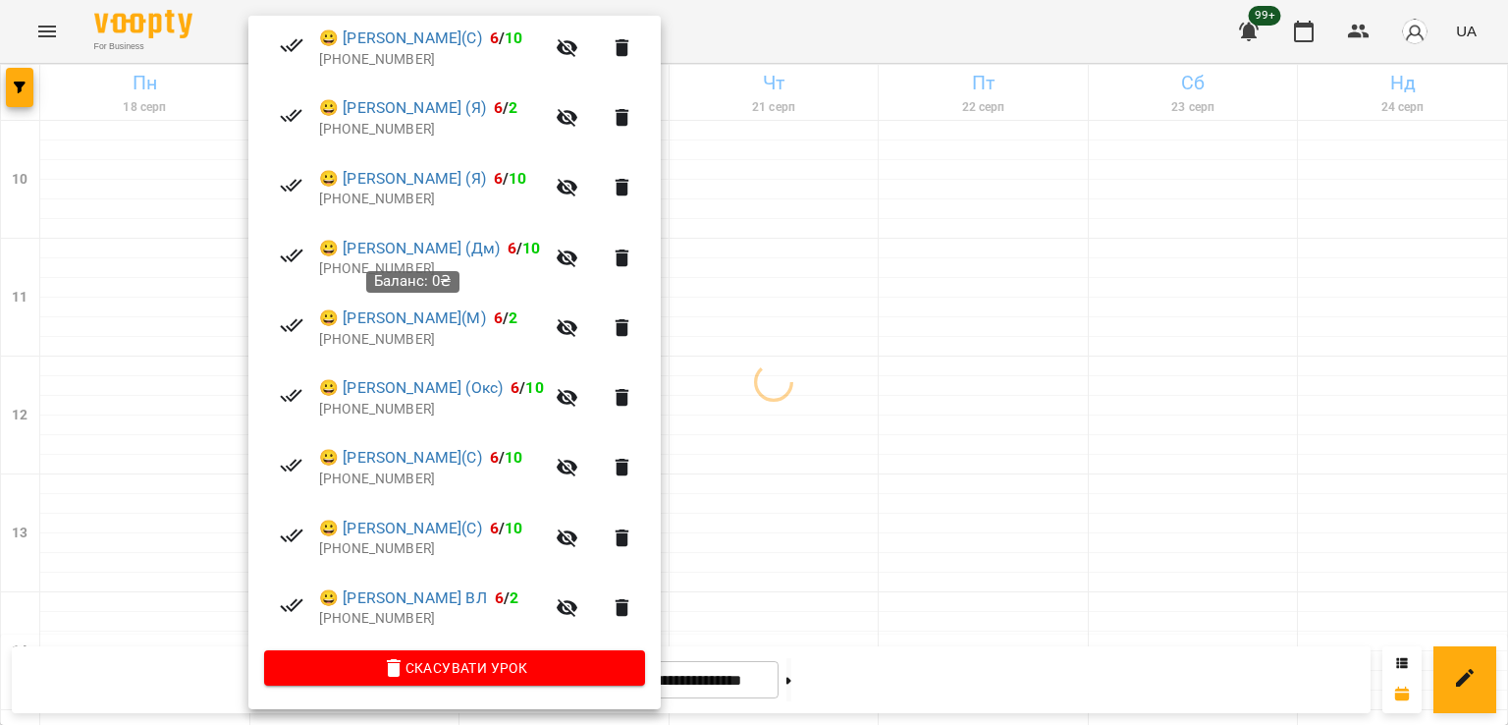
scroll to position [448, 0]
click at [755, 315] on div at bounding box center [754, 362] width 1508 height 725
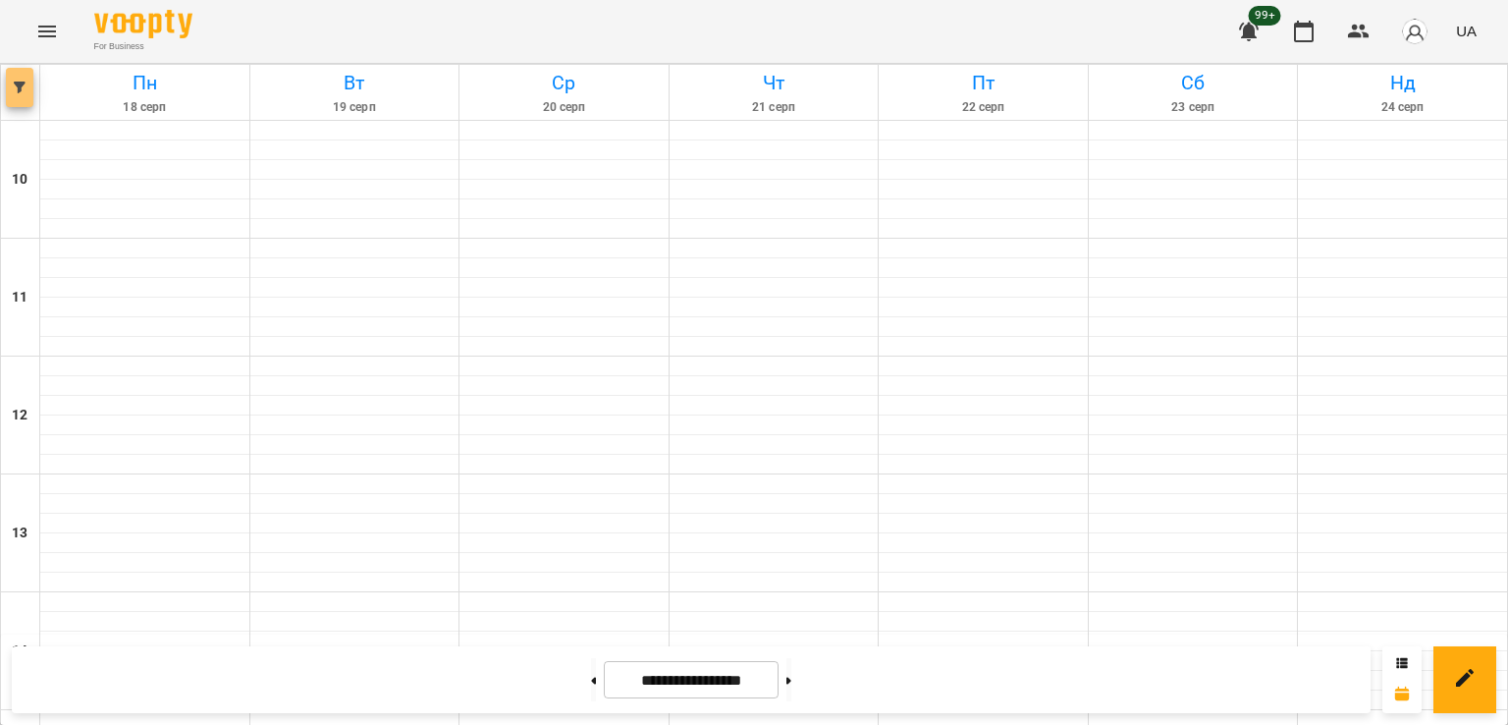
click at [20, 91] on icon "button" at bounding box center [20, 87] width 12 height 12
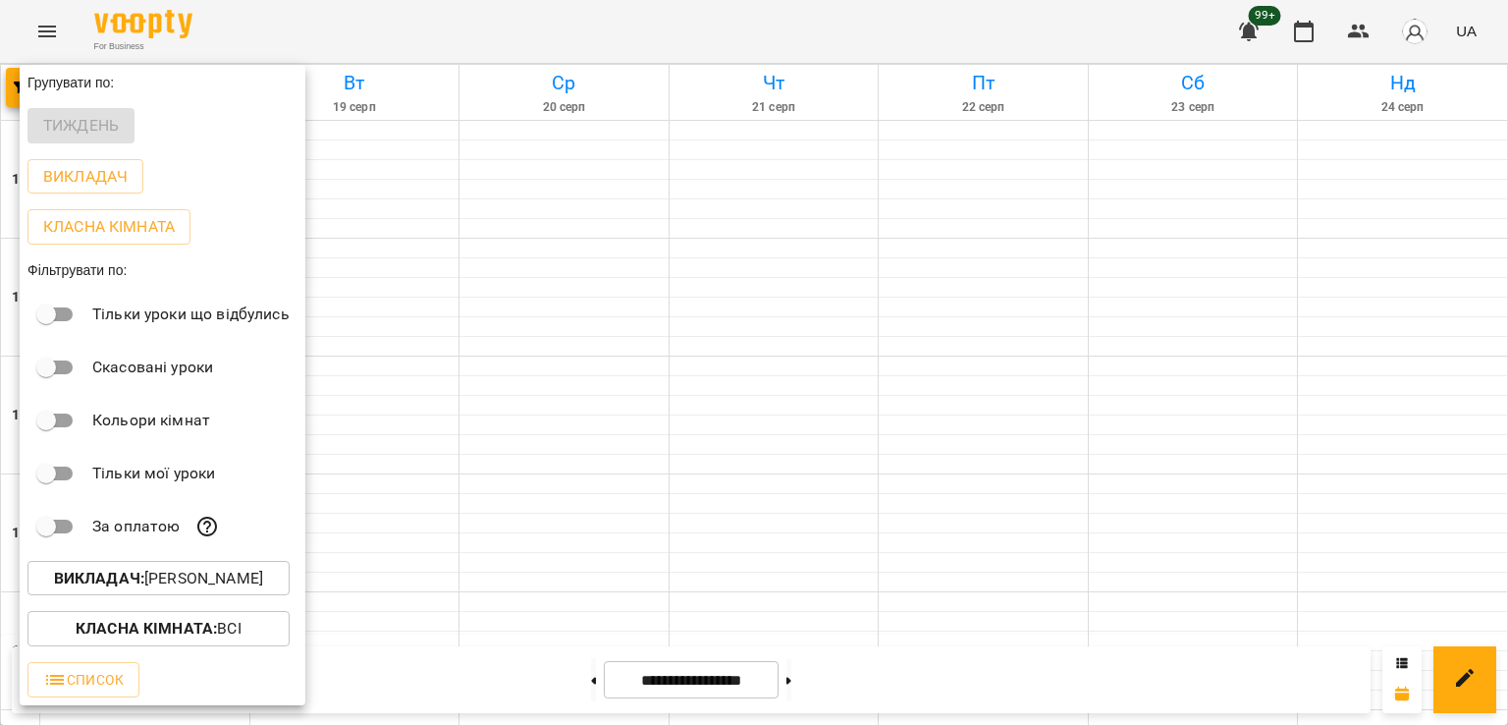
click at [224, 590] on p "Викладач : [PERSON_NAME]" at bounding box center [158, 579] width 209 height 24
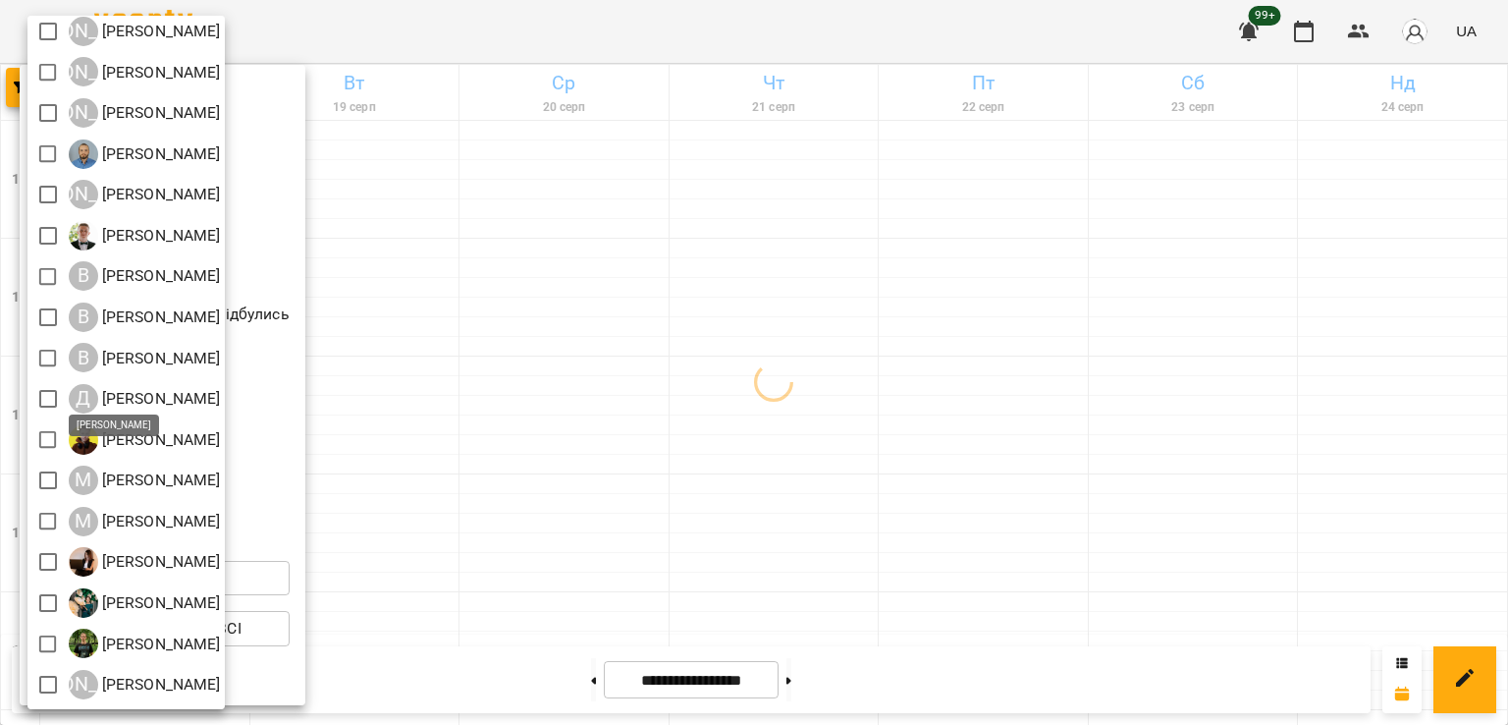
scroll to position [127, 0]
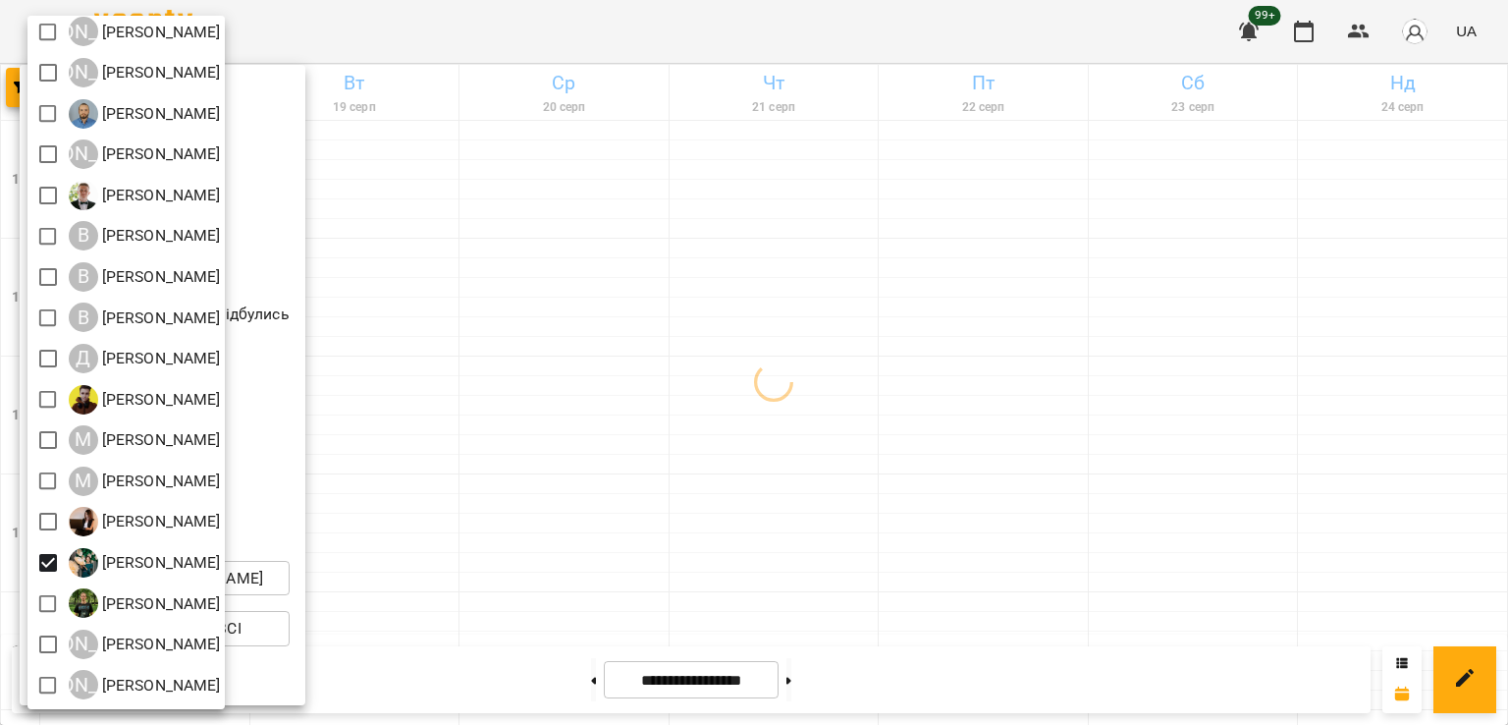
click at [557, 481] on div at bounding box center [754, 362] width 1508 height 725
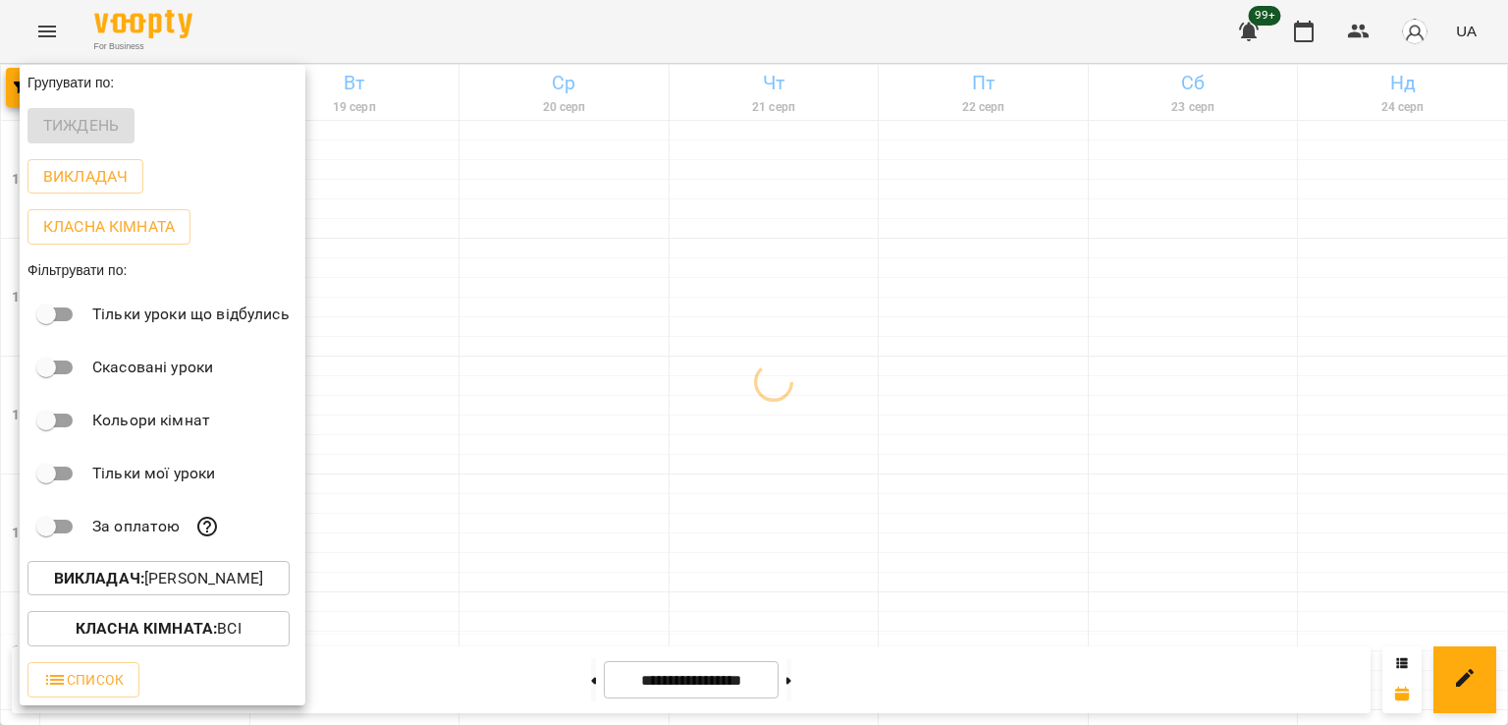
click at [534, 518] on div at bounding box center [754, 362] width 1508 height 725
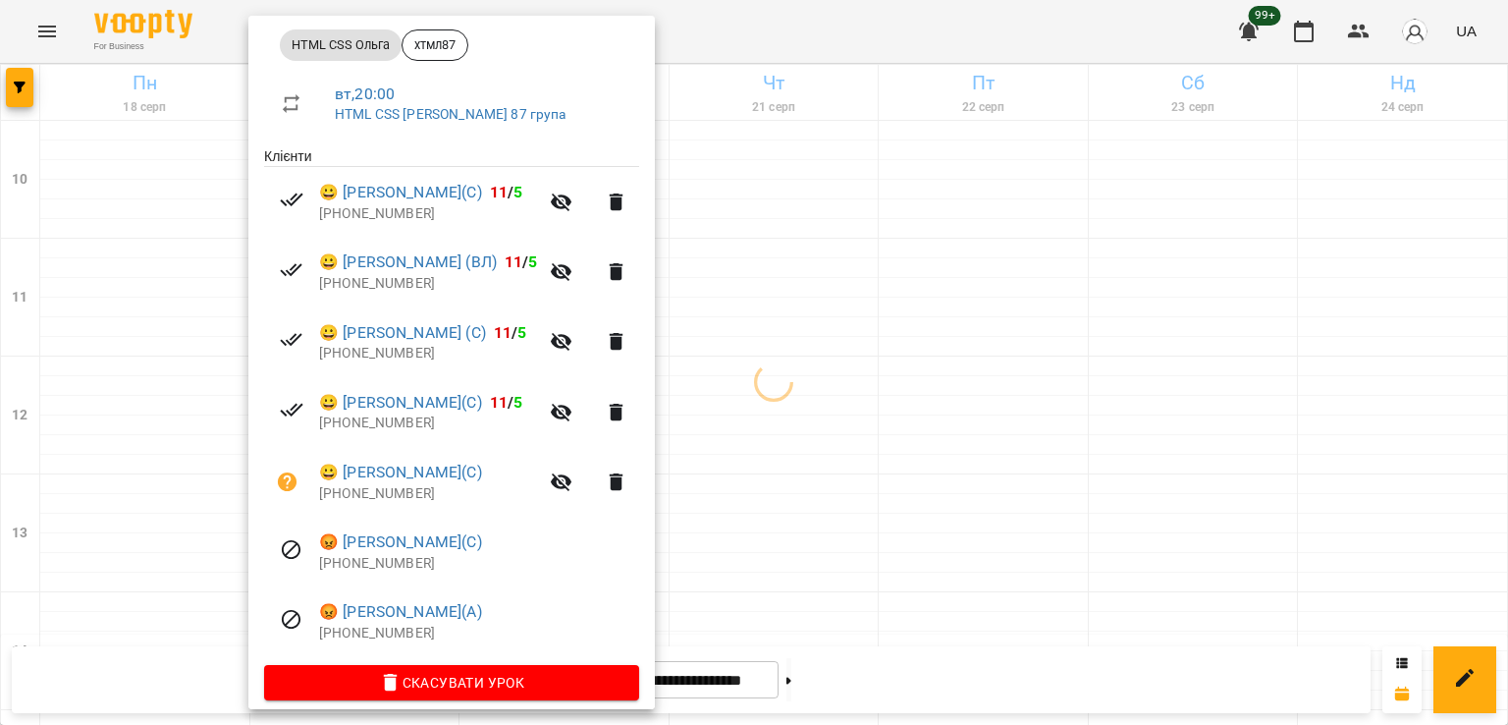
scroll to position [307, 0]
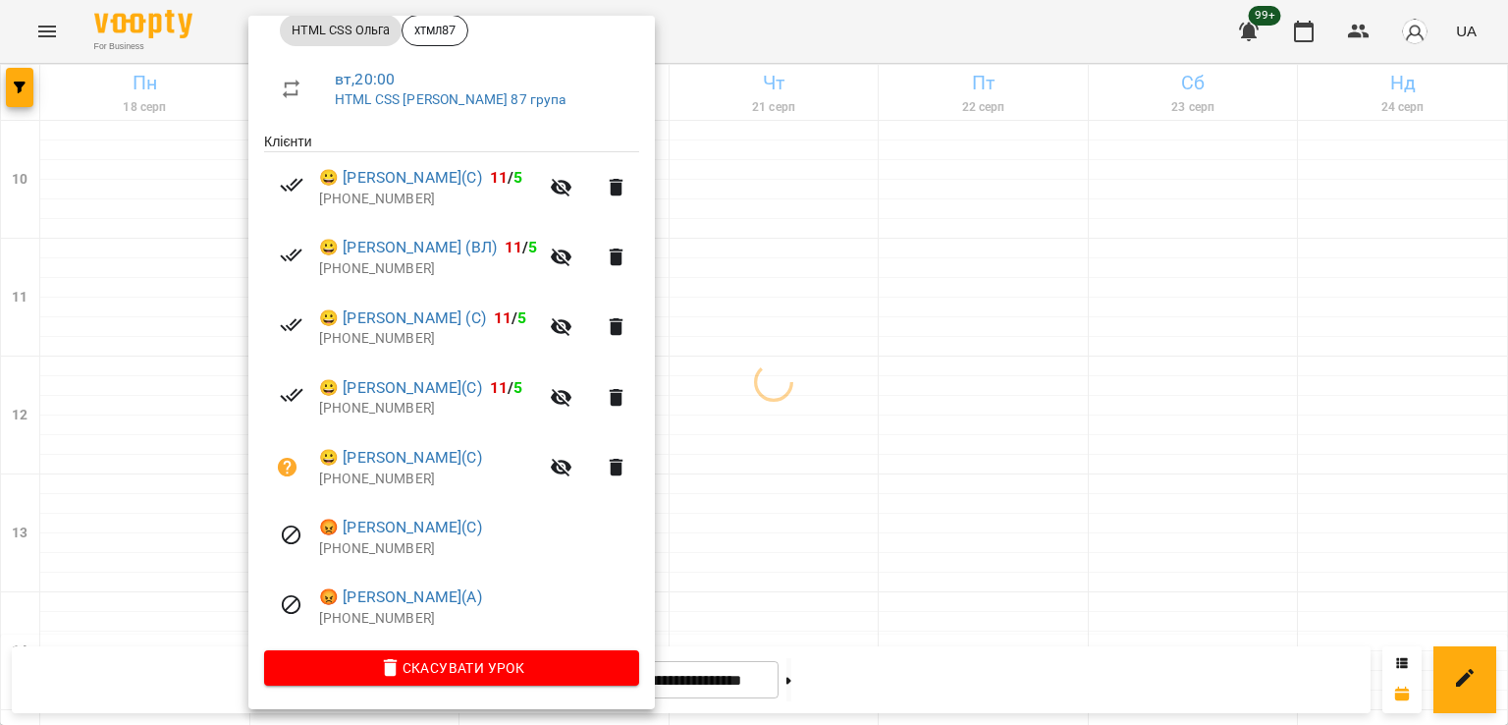
click at [145, 547] on div at bounding box center [754, 362] width 1508 height 725
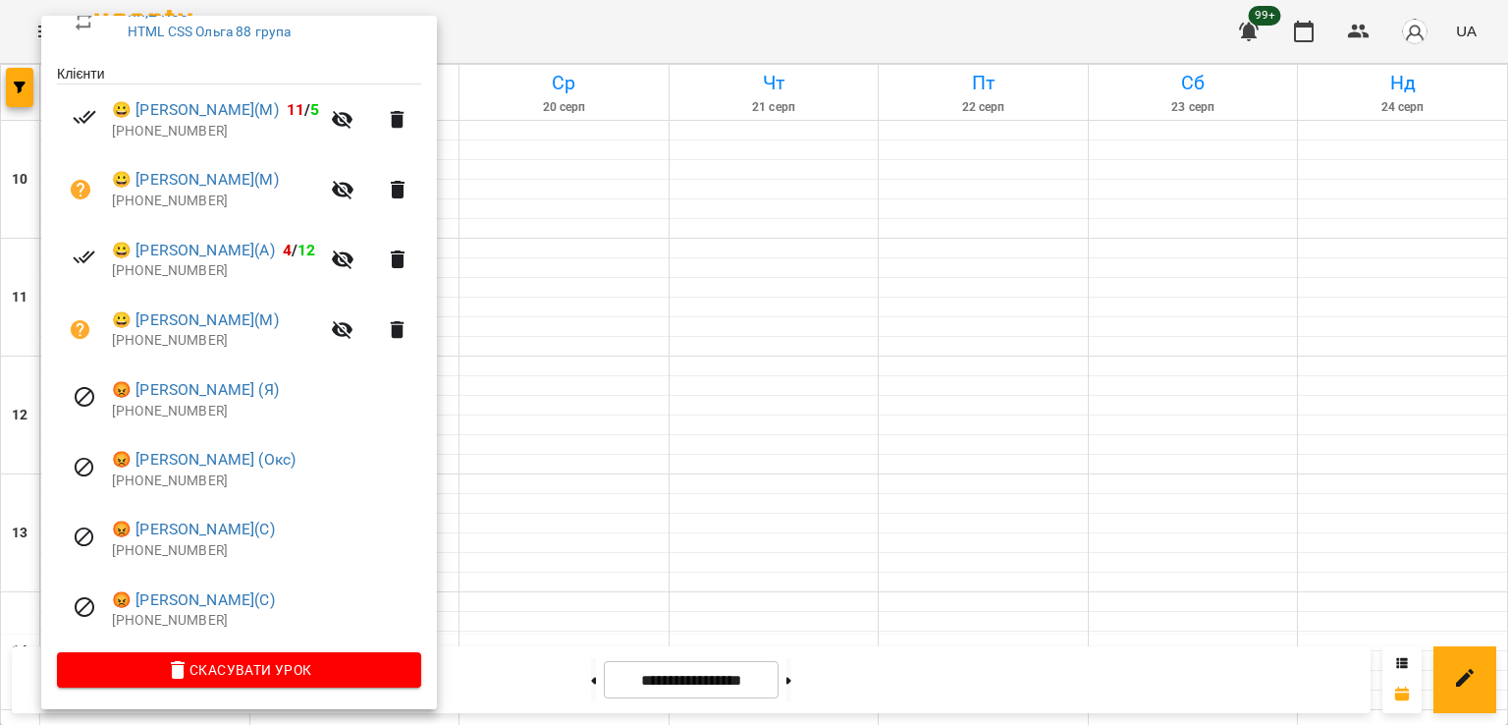
scroll to position [377, 0]
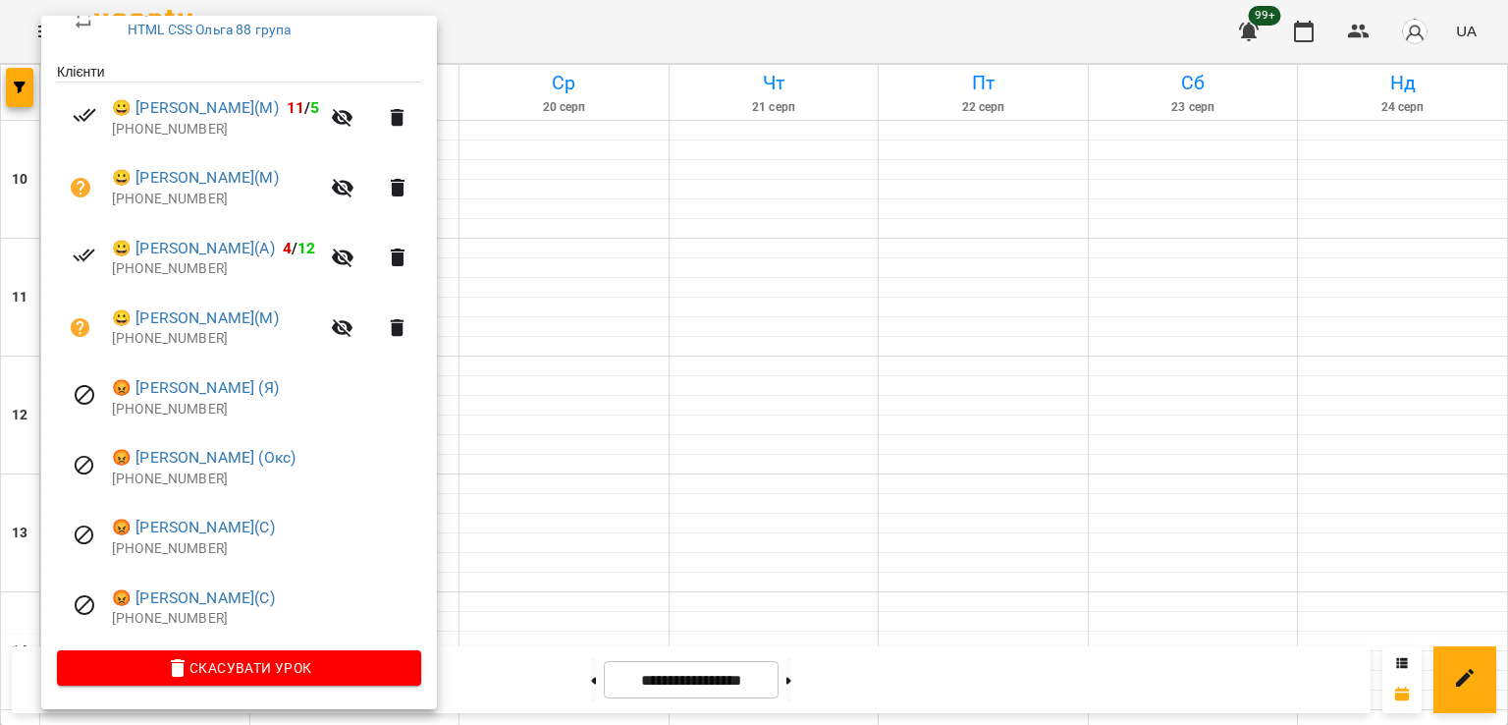
click at [526, 515] on div at bounding box center [754, 362] width 1508 height 725
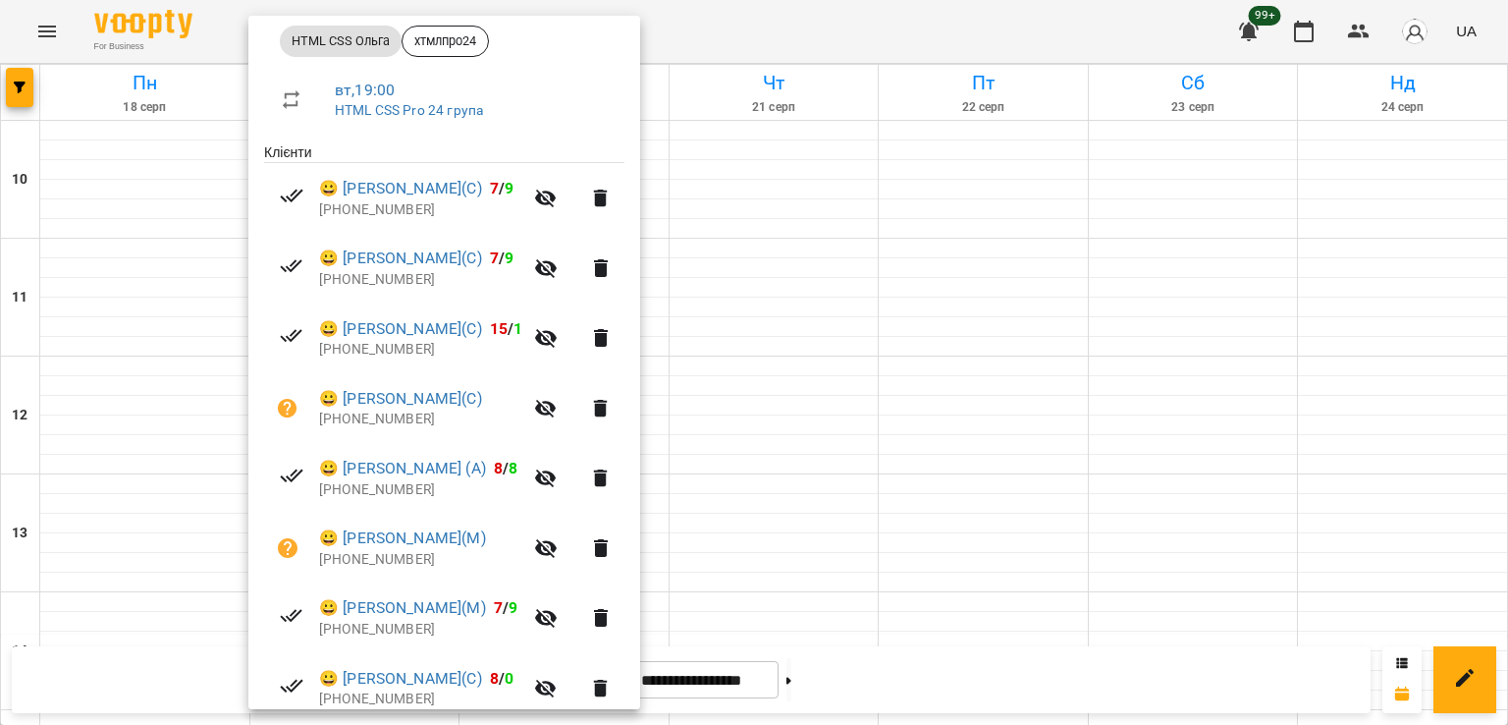
scroll to position [393, 0]
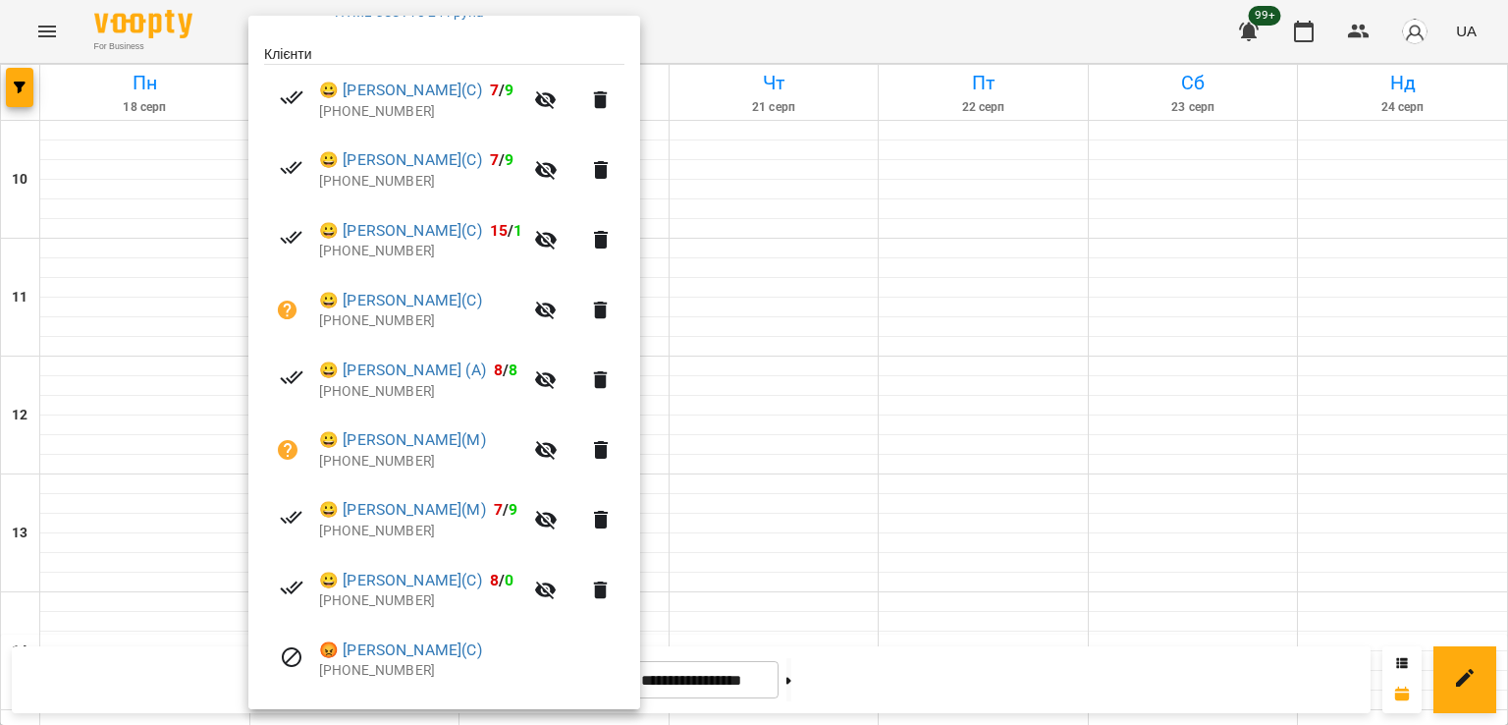
click at [338, 250] on p "[PHONE_NUMBER]" at bounding box center [420, 252] width 203 height 20
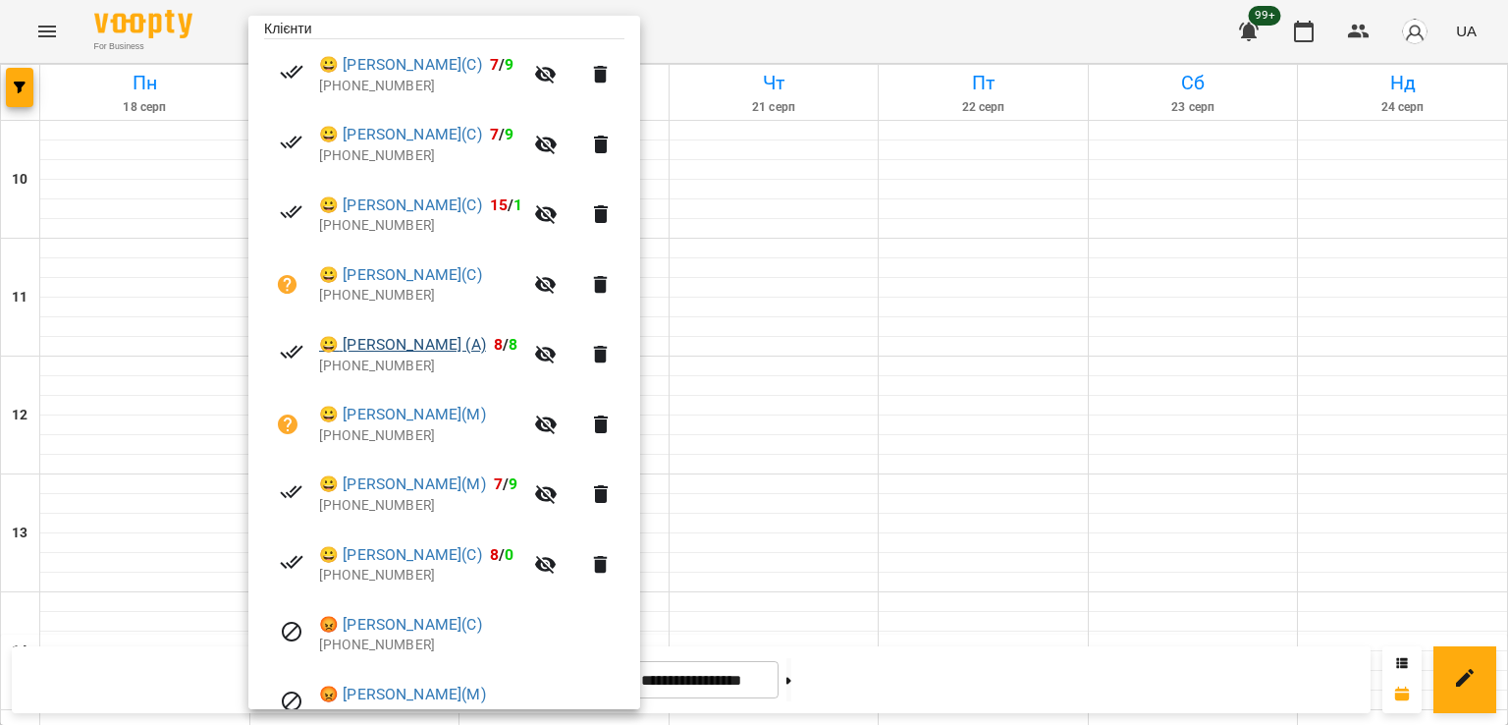
scroll to position [491, 0]
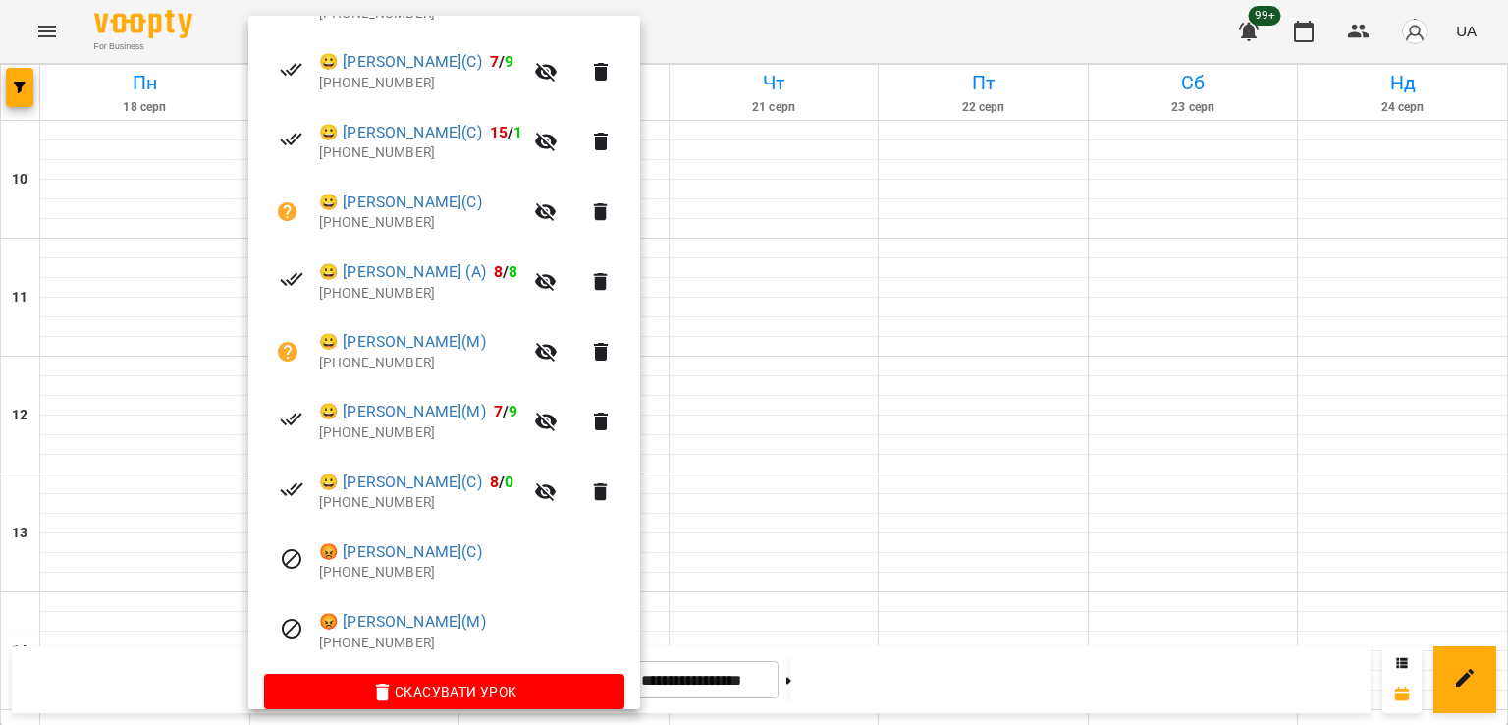
click at [386, 504] on p "[PHONE_NUMBER]" at bounding box center [420, 503] width 203 height 20
click at [385, 504] on p "[PHONE_NUMBER]" at bounding box center [420, 503] width 203 height 20
copy ul "[PHONE_NUMBER]"
click at [25, 86] on div at bounding box center [754, 362] width 1508 height 725
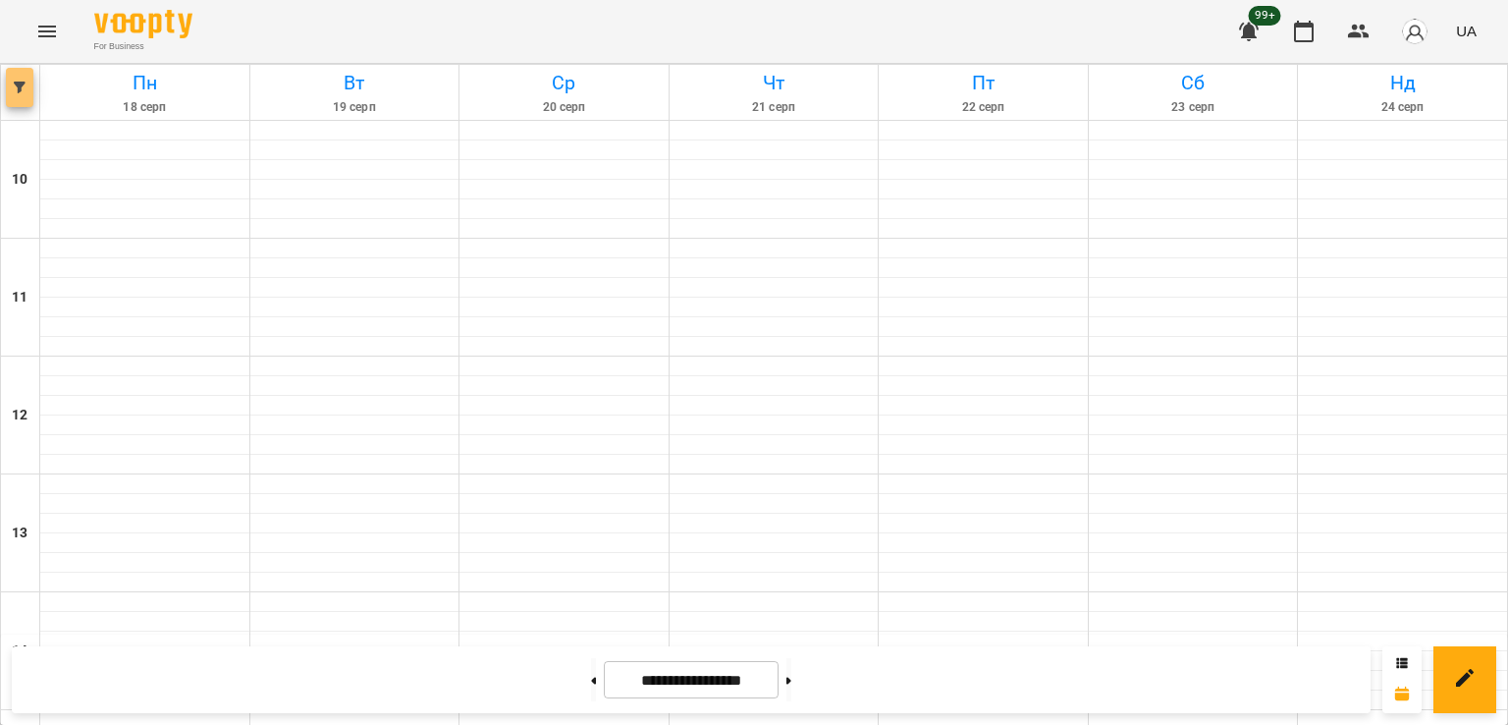
click at [25, 86] on icon "button" at bounding box center [20, 87] width 12 height 12
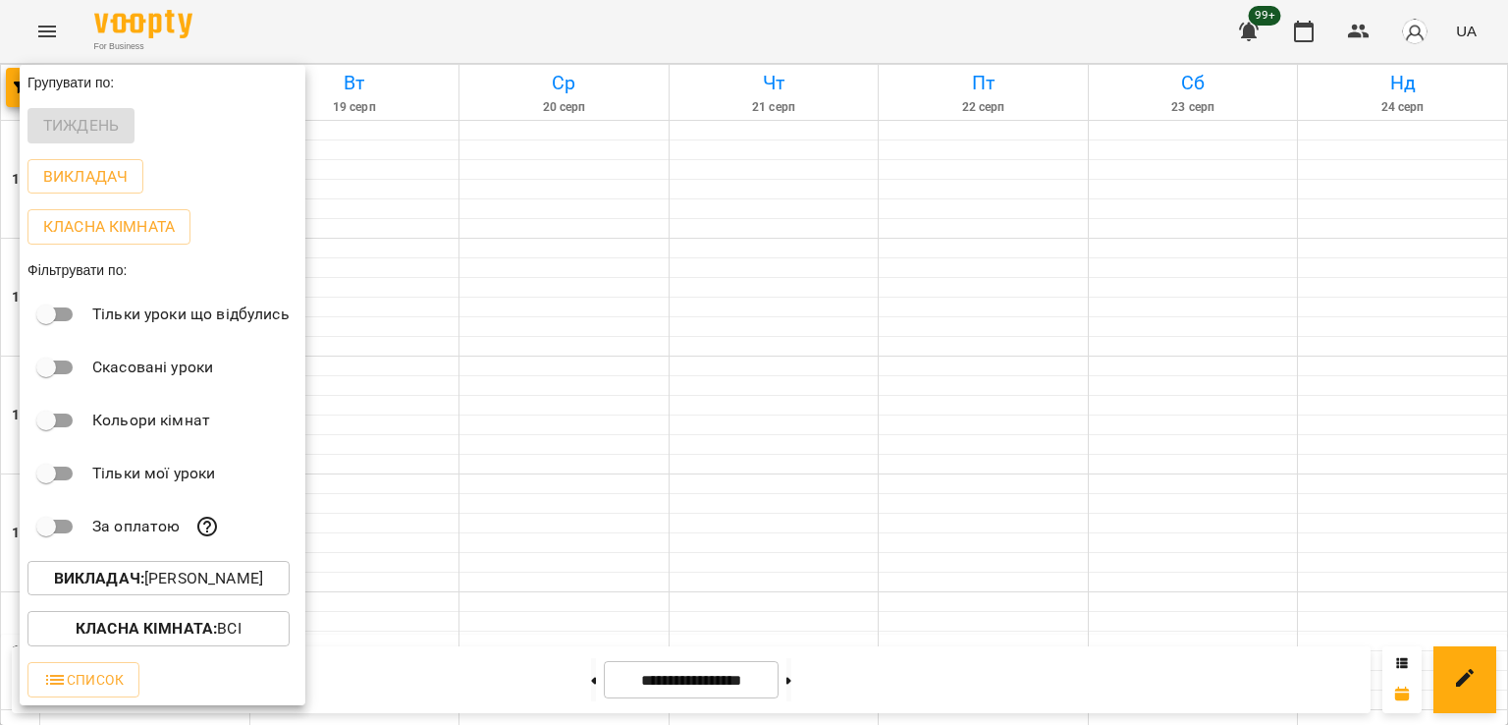
click at [182, 577] on p "Викладач : [PERSON_NAME]" at bounding box center [158, 579] width 209 height 24
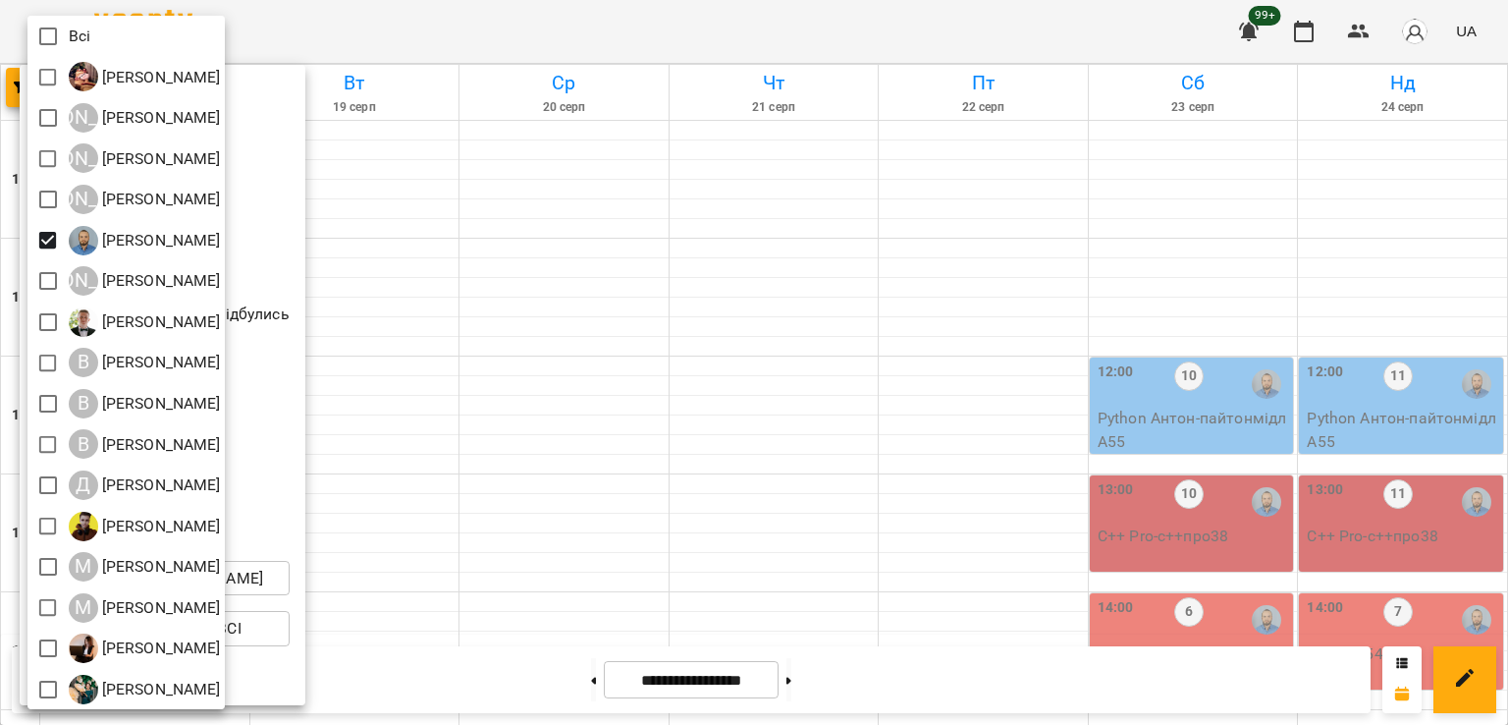
click at [653, 305] on div at bounding box center [754, 362] width 1508 height 725
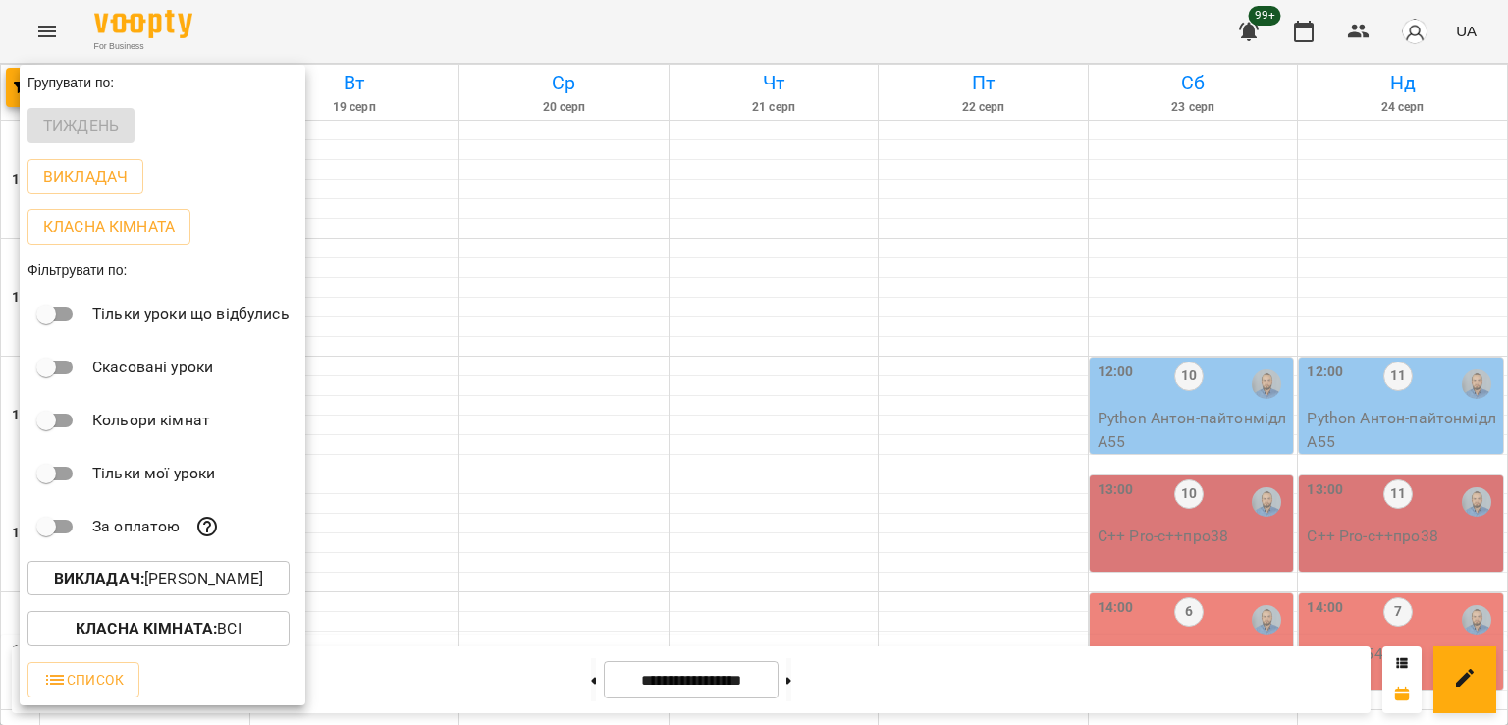
click at [533, 484] on div at bounding box center [754, 362] width 1508 height 725
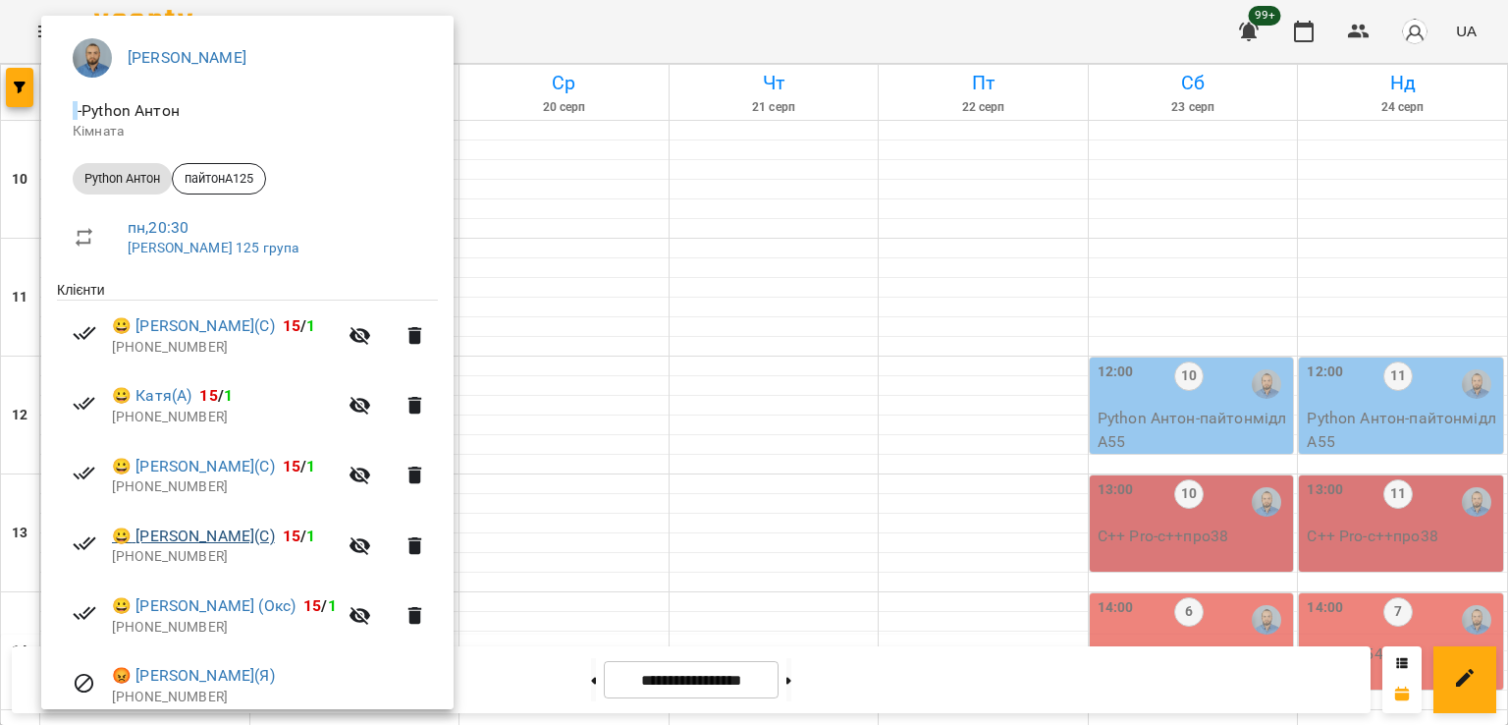
scroll to position [307, 0]
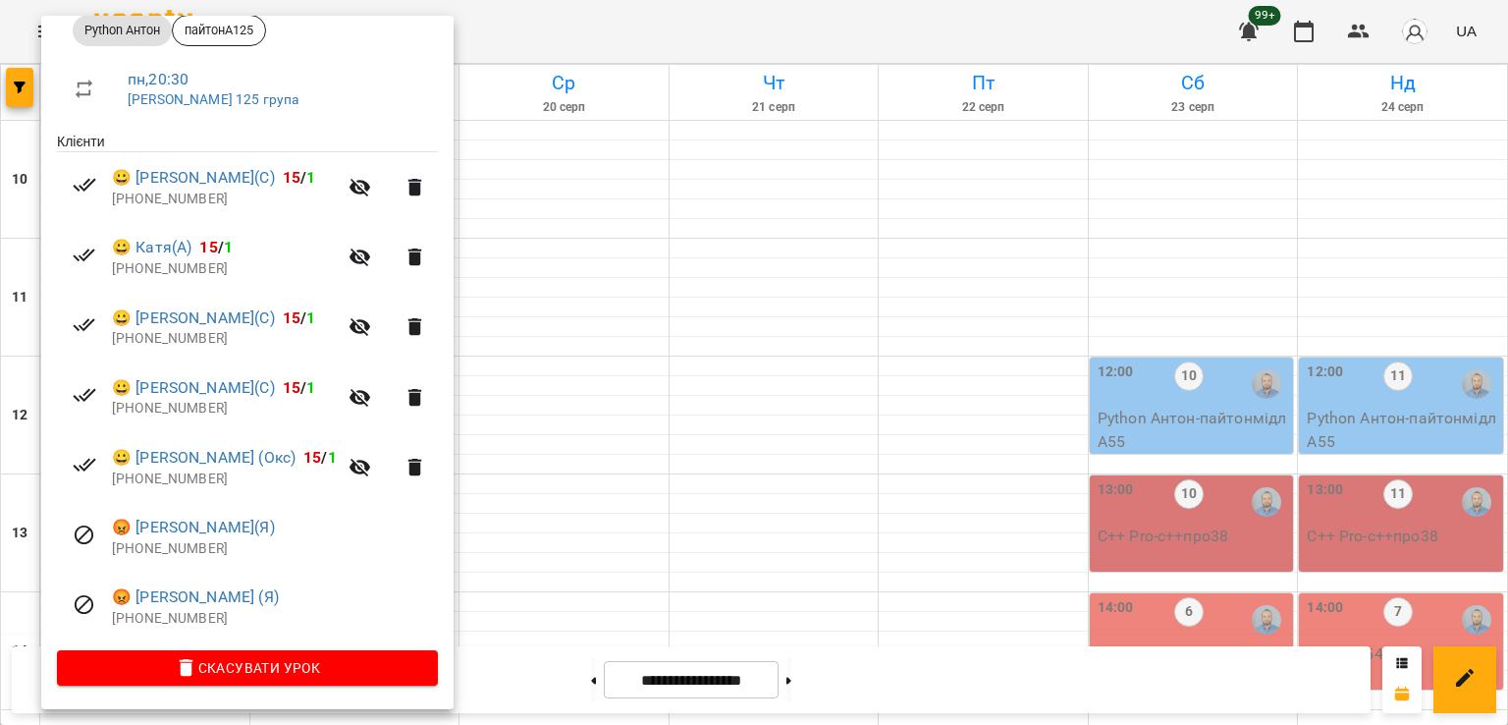
click at [574, 478] on div at bounding box center [754, 362] width 1508 height 725
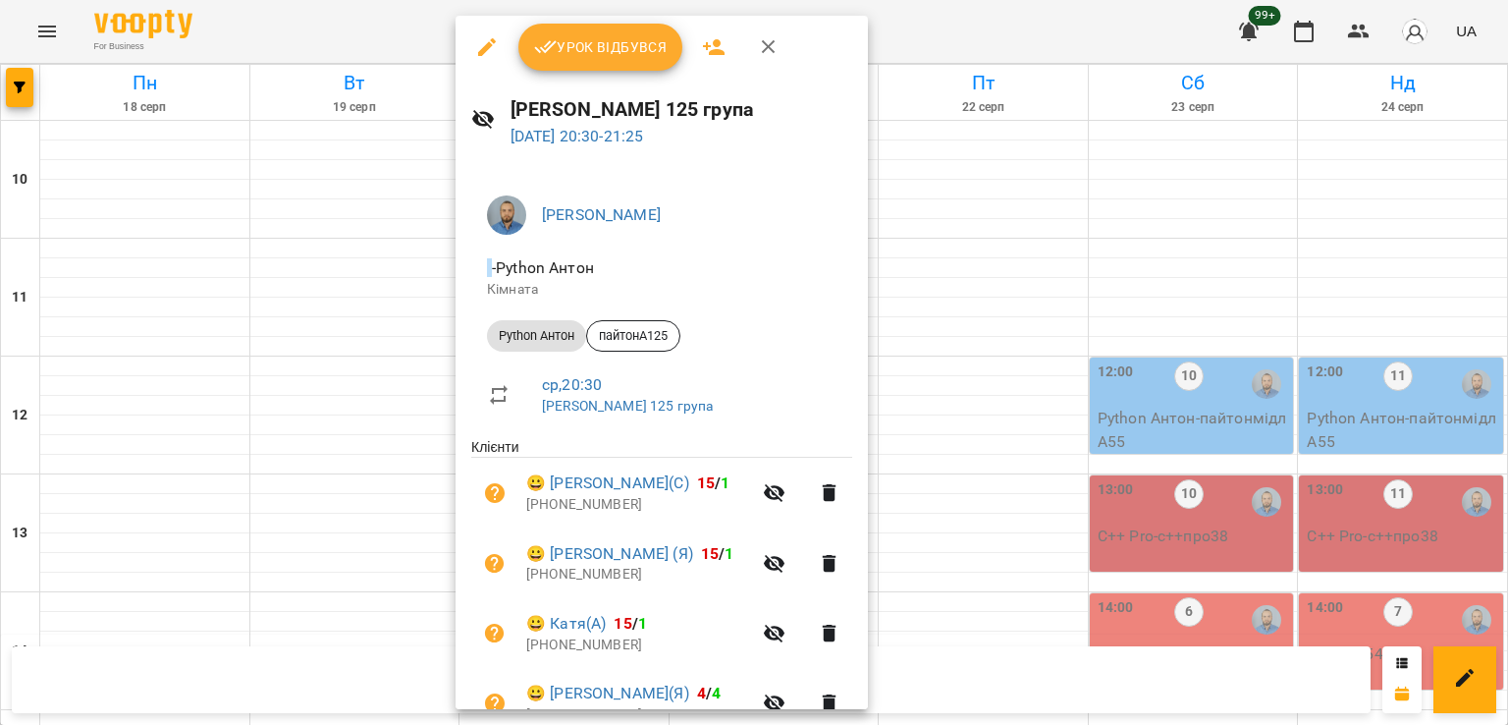
scroll to position [308, 0]
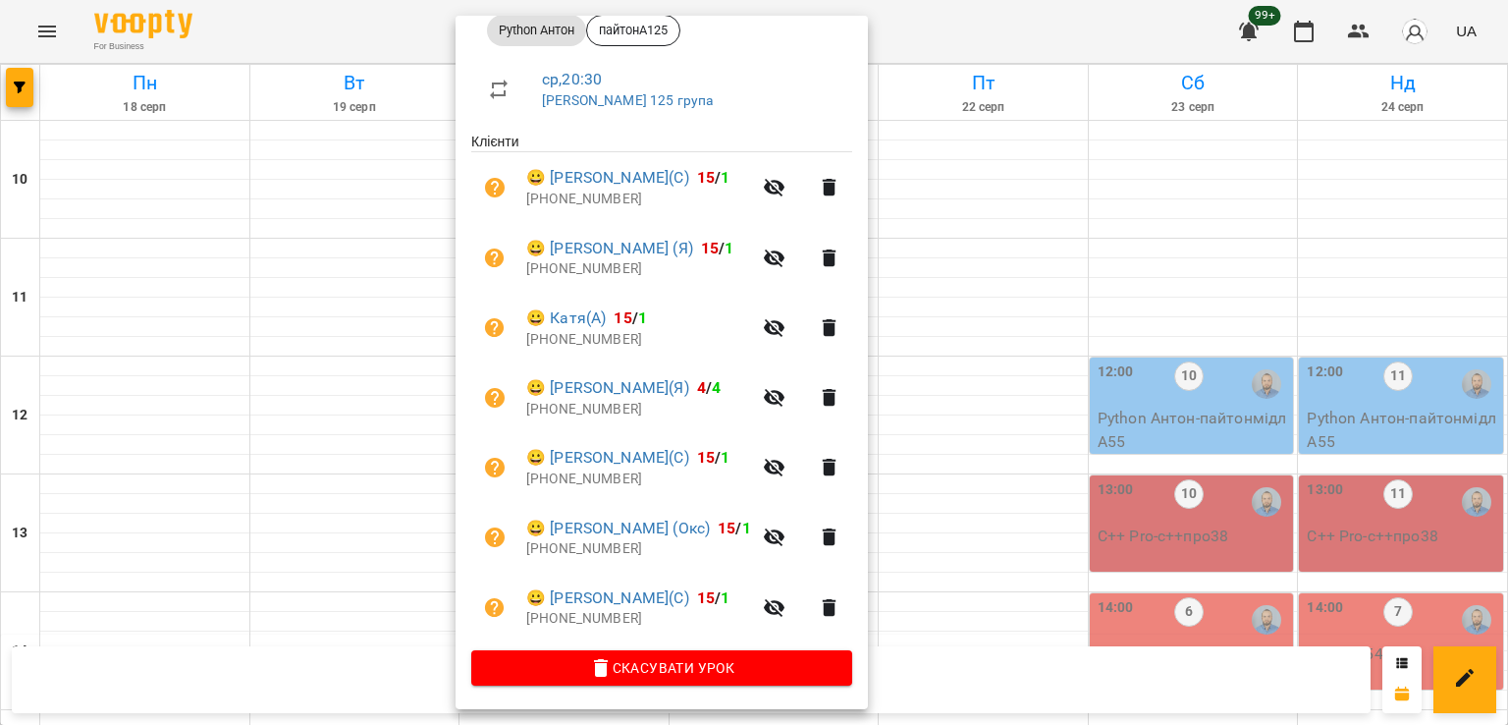
click at [327, 478] on div at bounding box center [754, 362] width 1508 height 725
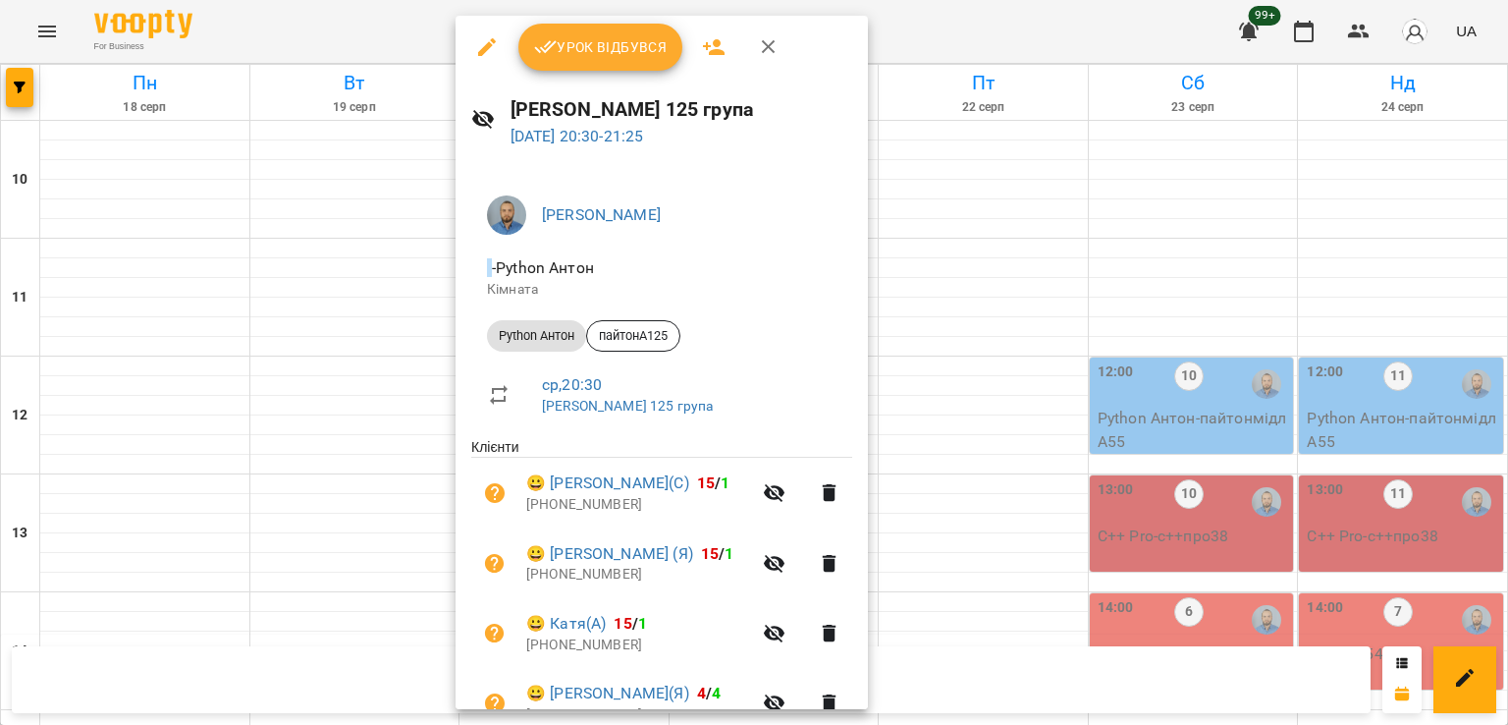
click at [372, 478] on div at bounding box center [754, 362] width 1508 height 725
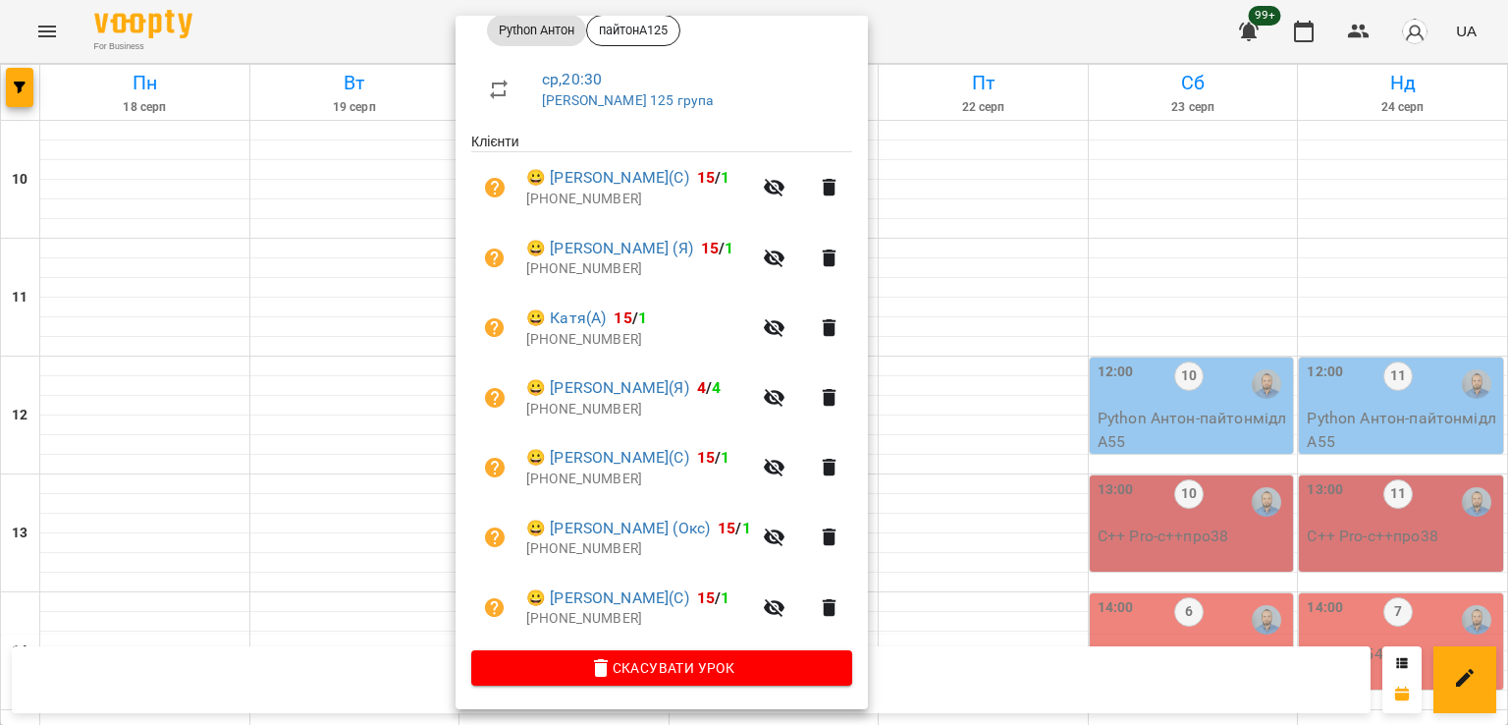
click at [340, 484] on div at bounding box center [754, 362] width 1508 height 725
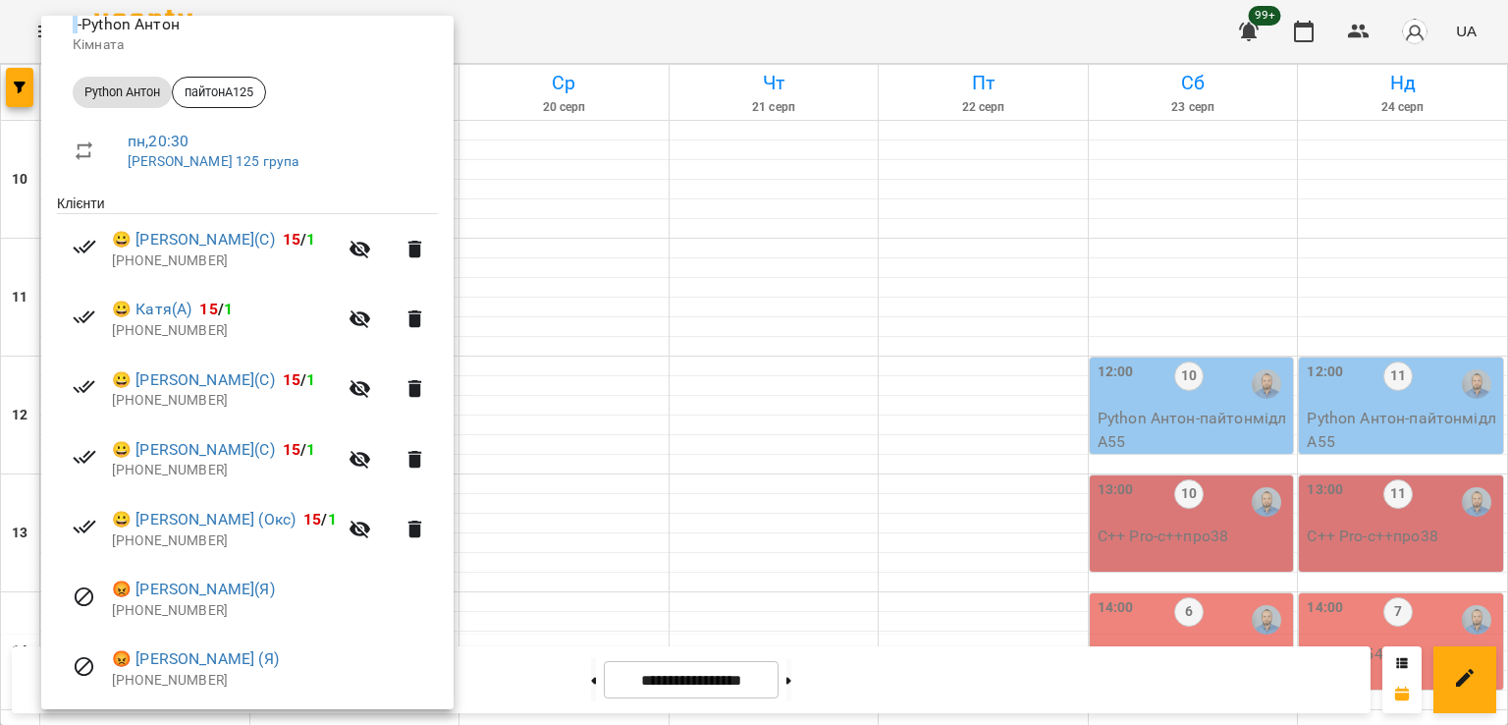
scroll to position [307, 0]
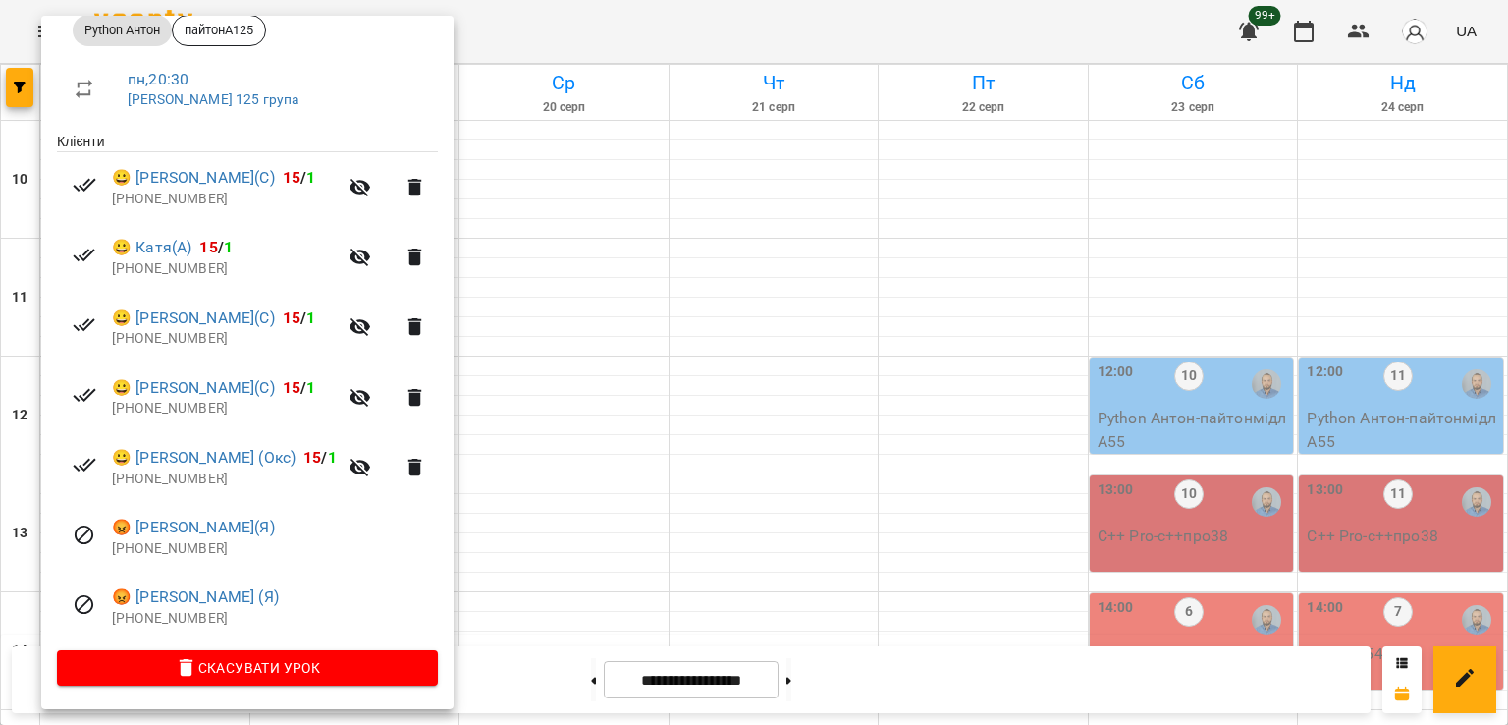
click at [593, 492] on div at bounding box center [754, 362] width 1508 height 725
